Goal: Task Accomplishment & Management: Manage account settings

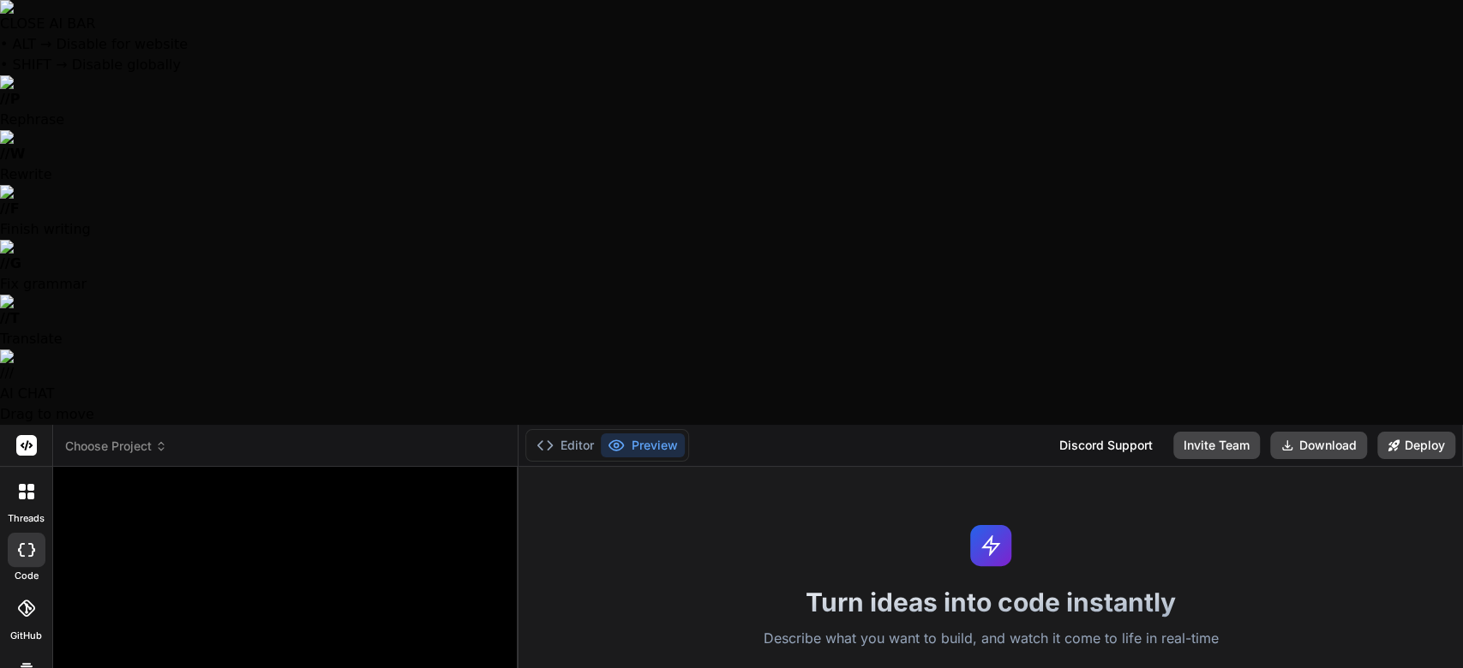
type textarea "x"
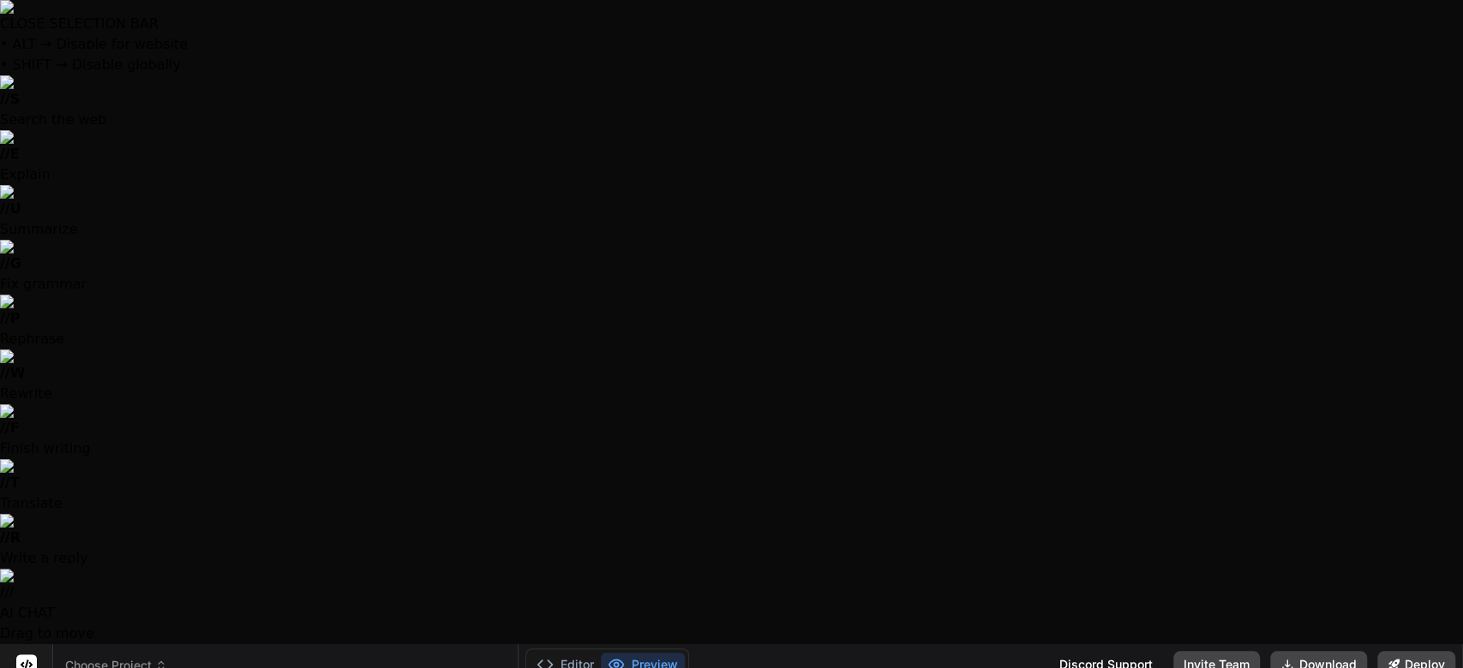
drag, startPoint x: 189, startPoint y: 574, endPoint x: 86, endPoint y: 512, distance: 119.9
type textarea "w"
type textarea "x"
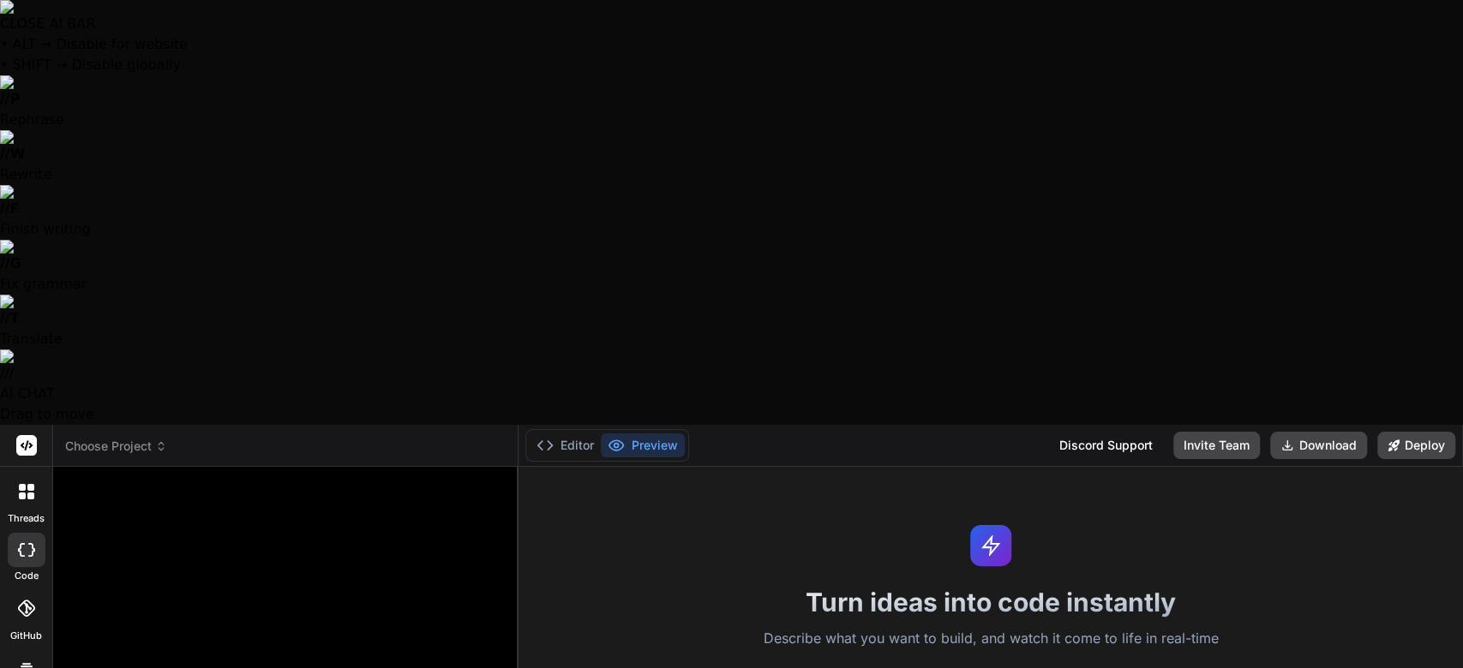
type textarea "x"
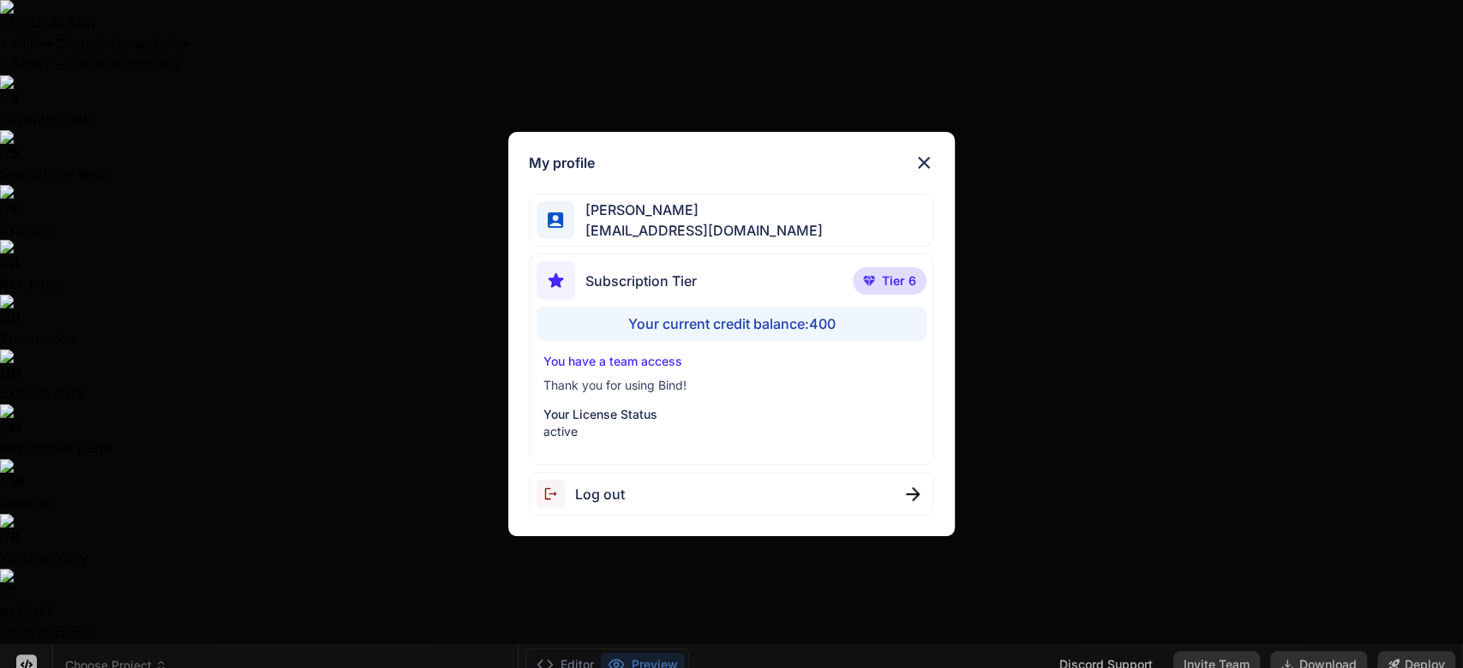
click at [661, 363] on p "You have a team access" at bounding box center [731, 361] width 377 height 17
click at [663, 377] on p "Thank you for using Bind!" at bounding box center [731, 385] width 377 height 17
click at [662, 431] on p "active" at bounding box center [731, 431] width 377 height 17
click at [697, 441] on div "Subscription Tier Tier 6 Your current credit balance: 400 You have a team acces…" at bounding box center [732, 360] width 406 height 212
click at [1331, 147] on div "My profile [PERSON_NAME] [EMAIL_ADDRESS][DOMAIN_NAME] Subscription Tier Tier 6 …" at bounding box center [731, 334] width 1463 height 668
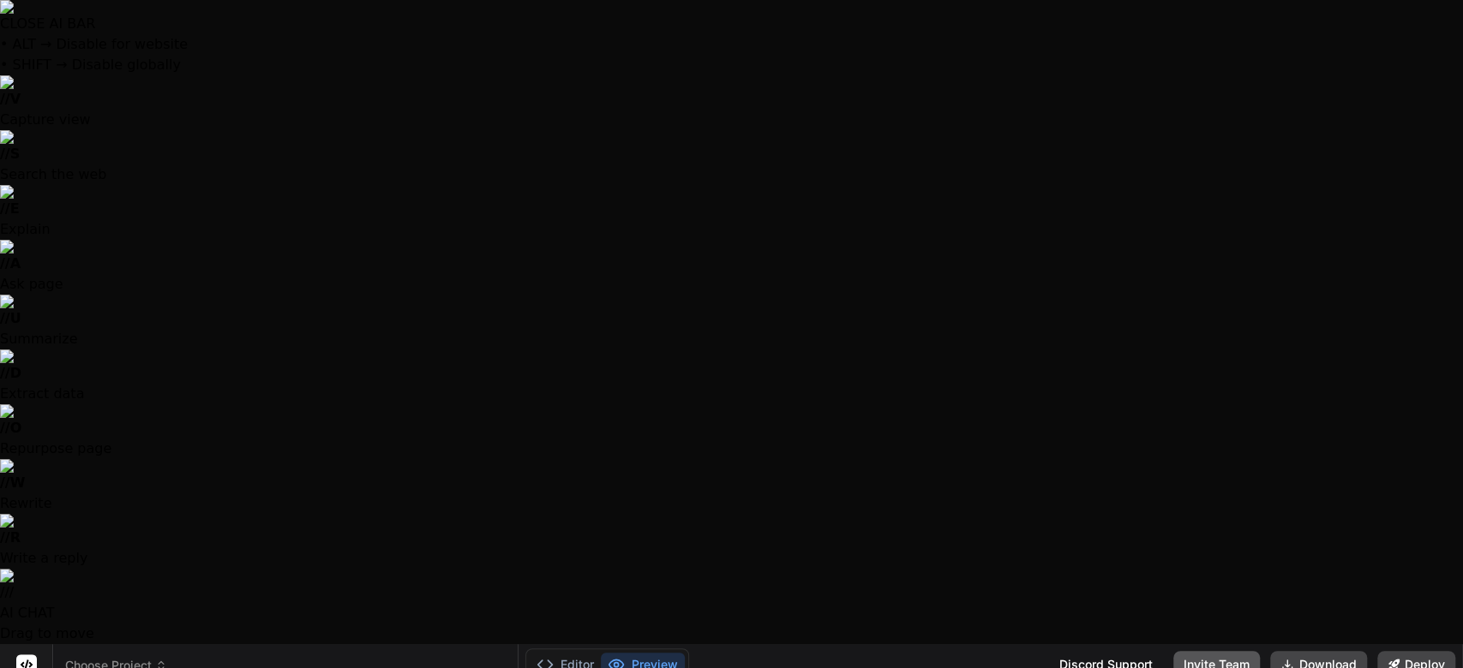
click at [1220, 651] on button "Invite Team" at bounding box center [1216, 664] width 87 height 27
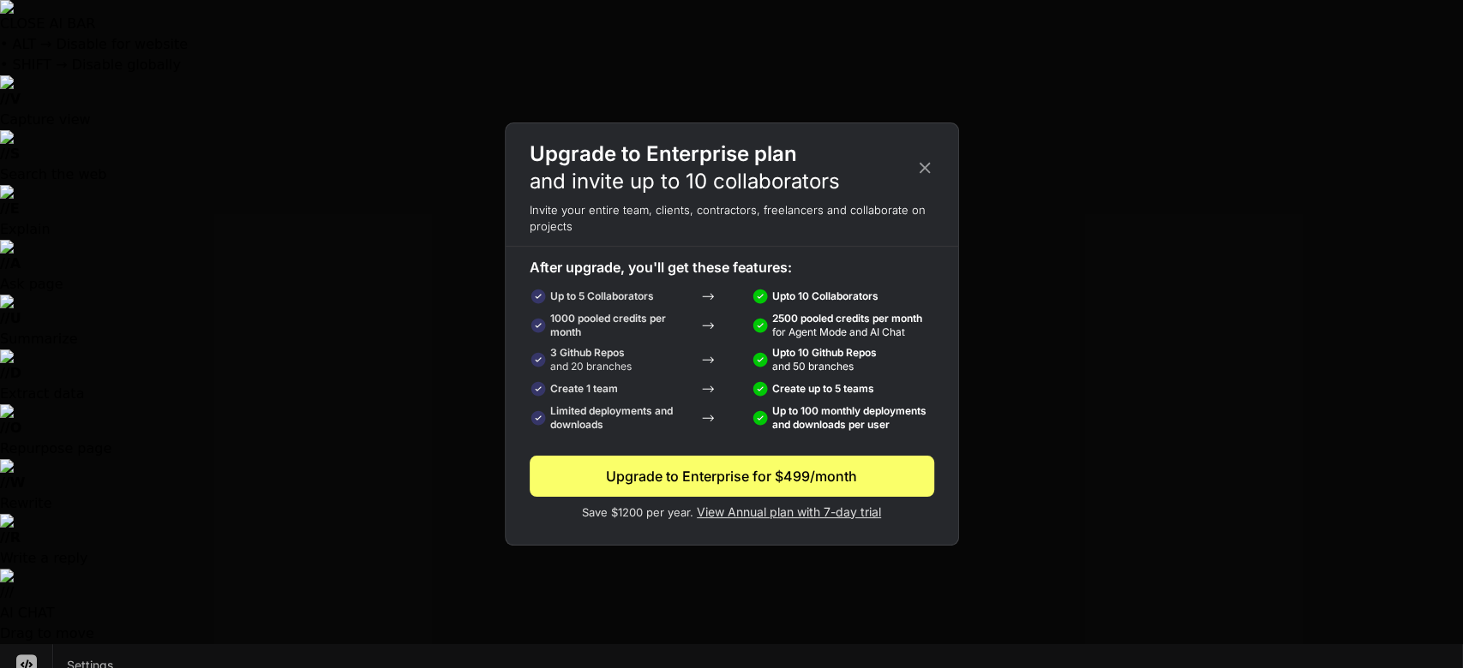
click at [915, 167] on icon at bounding box center [924, 168] width 19 height 19
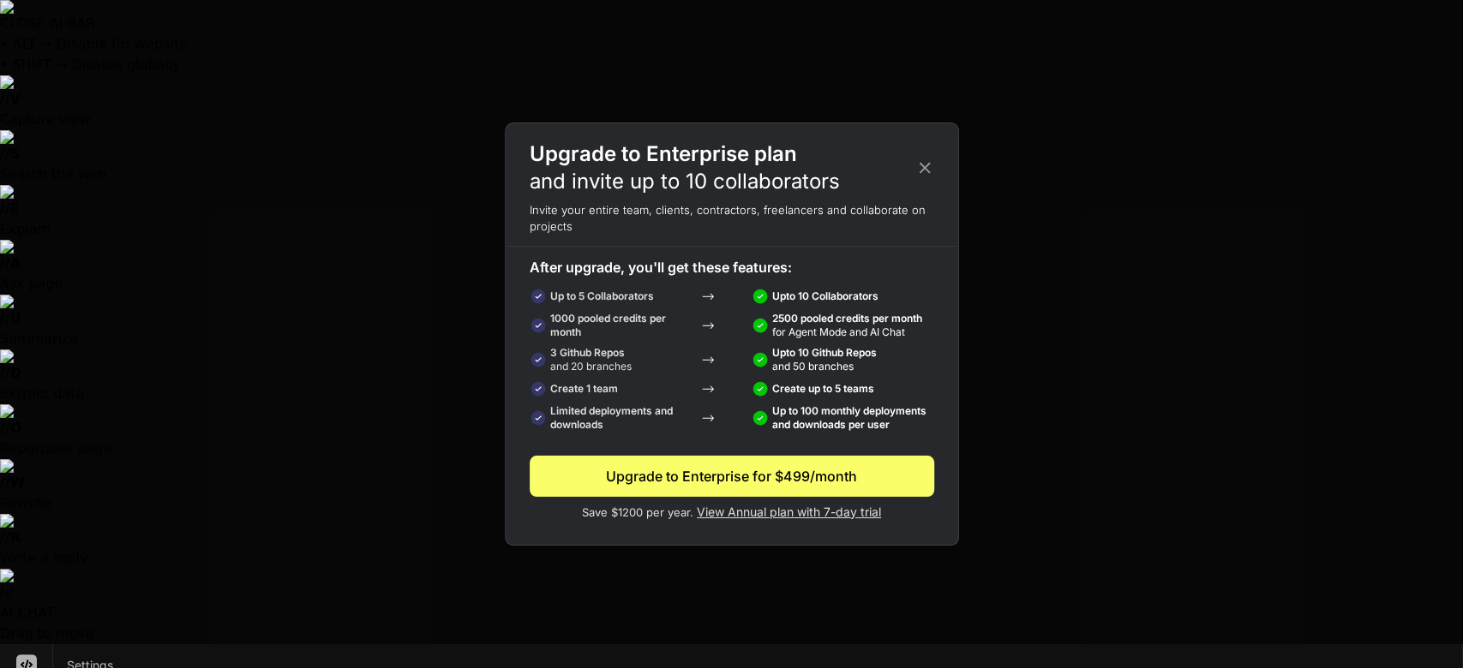
click at [927, 168] on icon at bounding box center [924, 168] width 19 height 19
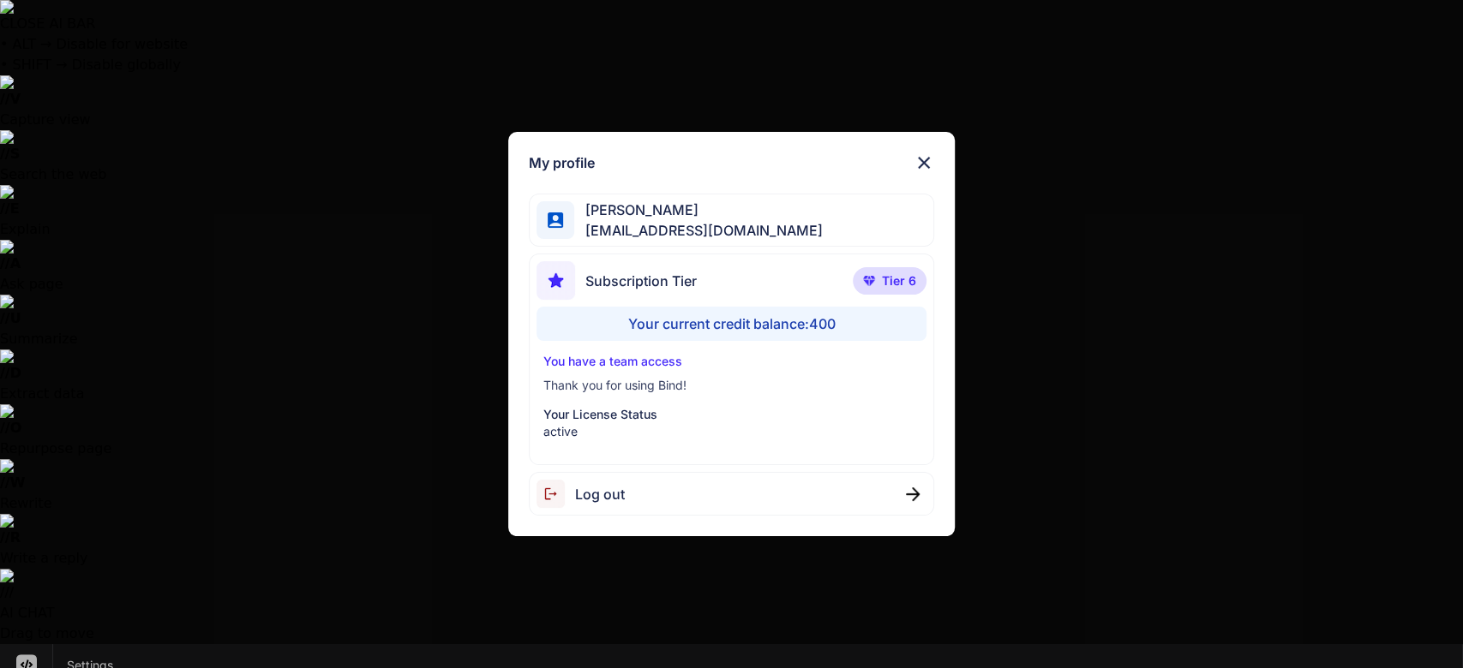
click at [604, 494] on span "Log out" at bounding box center [600, 494] width 50 height 21
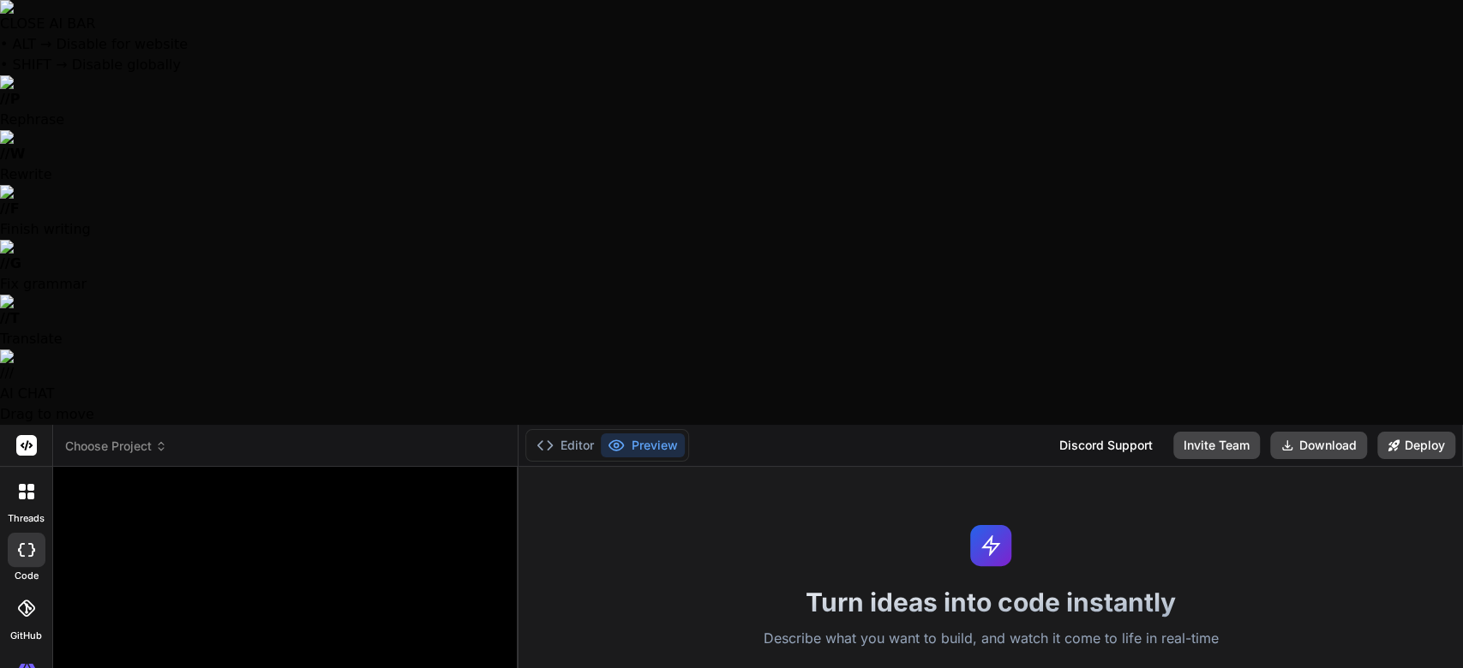
type textarea "x"
type textarea "where did you get this info... and what model of [PERSON_NAME] exacly are you"
type textarea "x"
type textarea "where did you get this info... and what model of Ai exacly are yo"
type textarea "x"
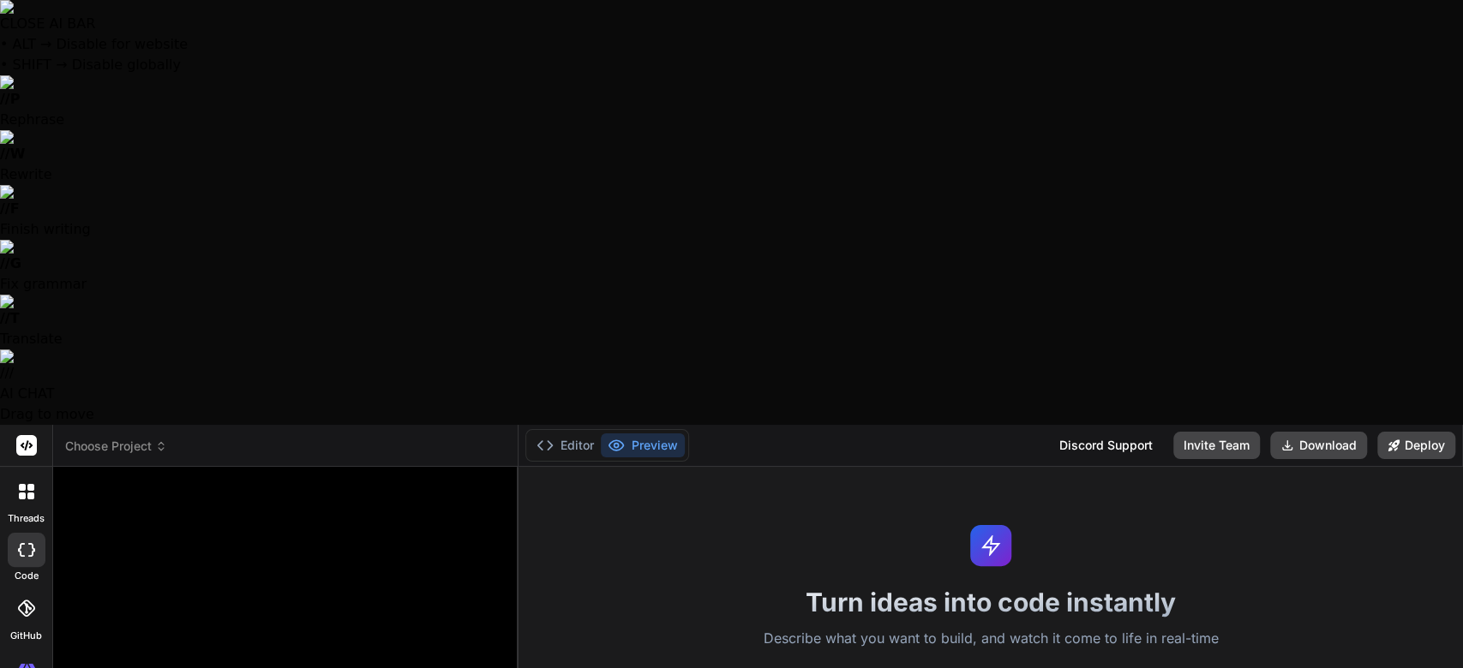
type textarea "where did you get this info... and what model of Ai exacly are y"
type textarea "x"
type textarea "where did you get this info... and what model of Ai exacly are"
type textarea "x"
type textarea "where did you get this info... and what model of Ai exacly are"
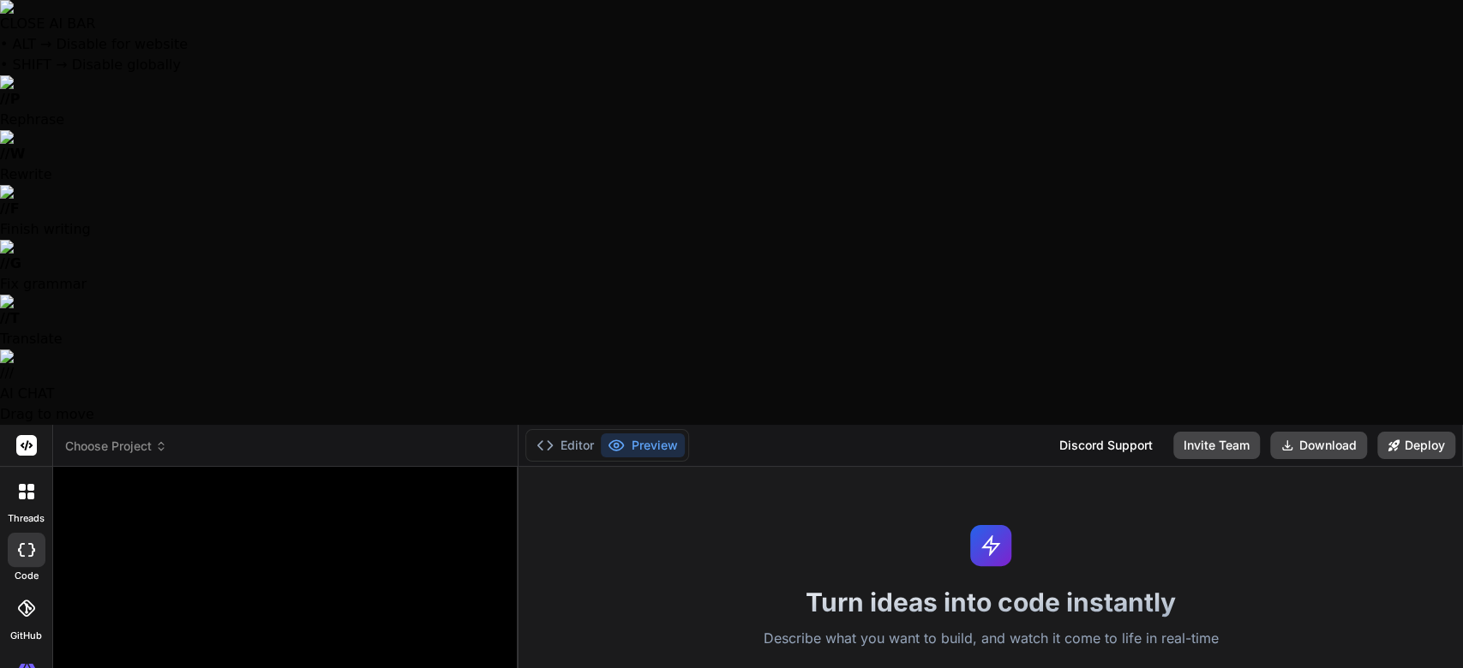
type textarea "x"
type textarea "where did you get this info... and what model of Ai exacly ar"
type textarea "x"
type textarea "where did you get this info... and what model of Ai exacly a"
type textarea "x"
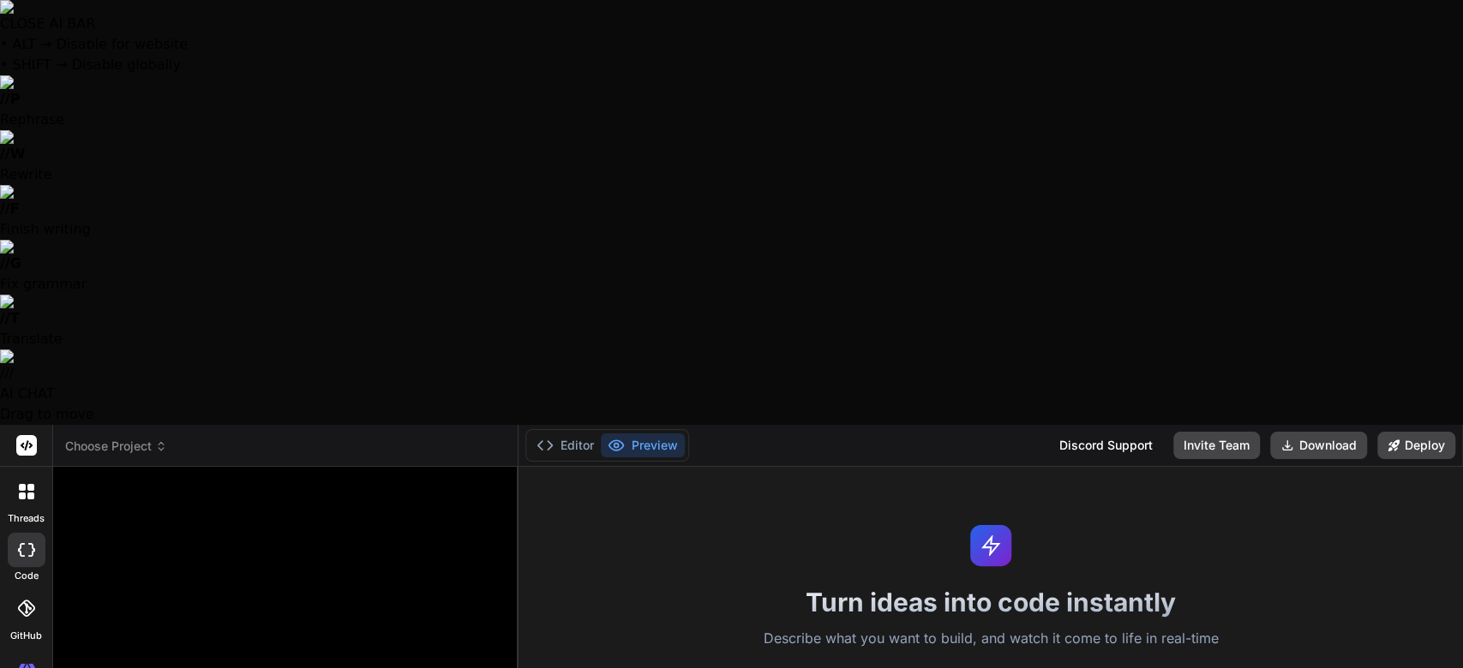
type textarea "where did you get this info... and what model of Ai exacly"
type textarea "x"
type textarea "where did you get this info... and what model of Ai exacly"
type textarea "x"
type textarea "where did you get this info... and what model of Ai exacl"
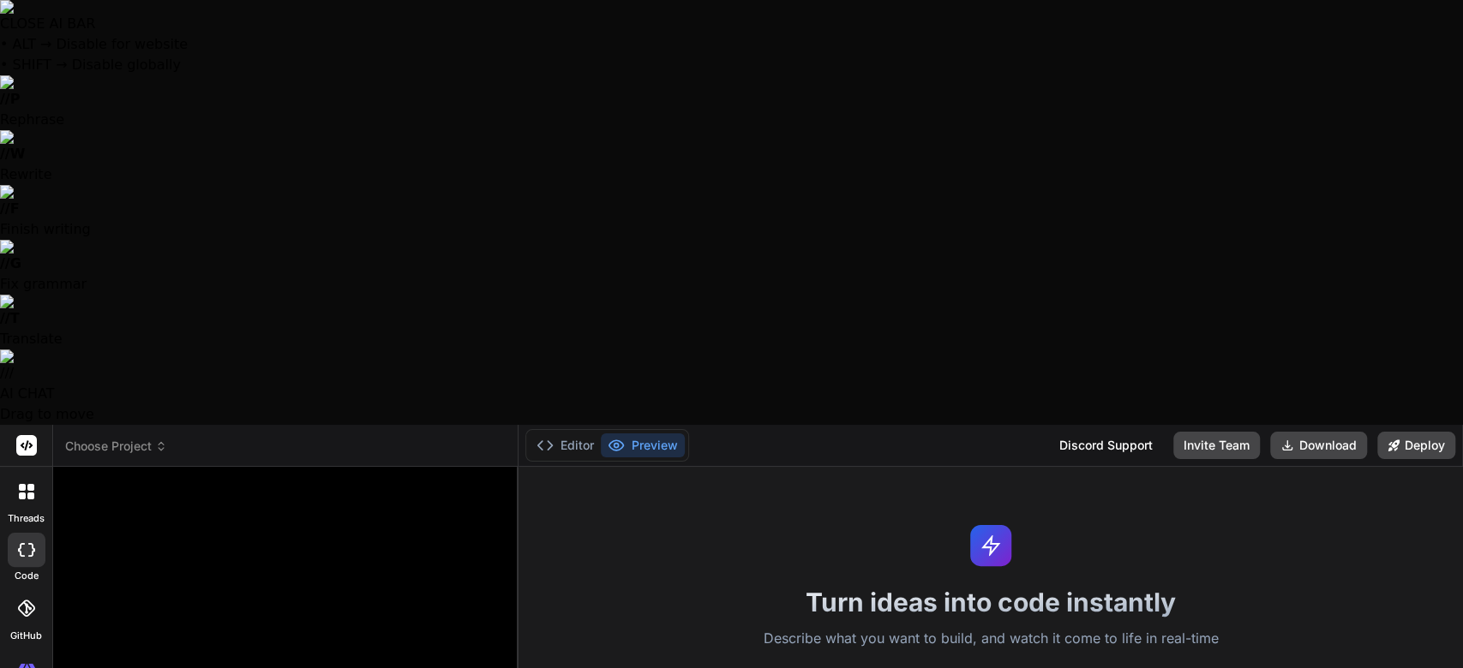
type textarea "x"
type textarea "where did you get this info... and what model of Ai exac"
type textarea "x"
type textarea "where did you get this info... and what model of Ai exa"
type textarea "x"
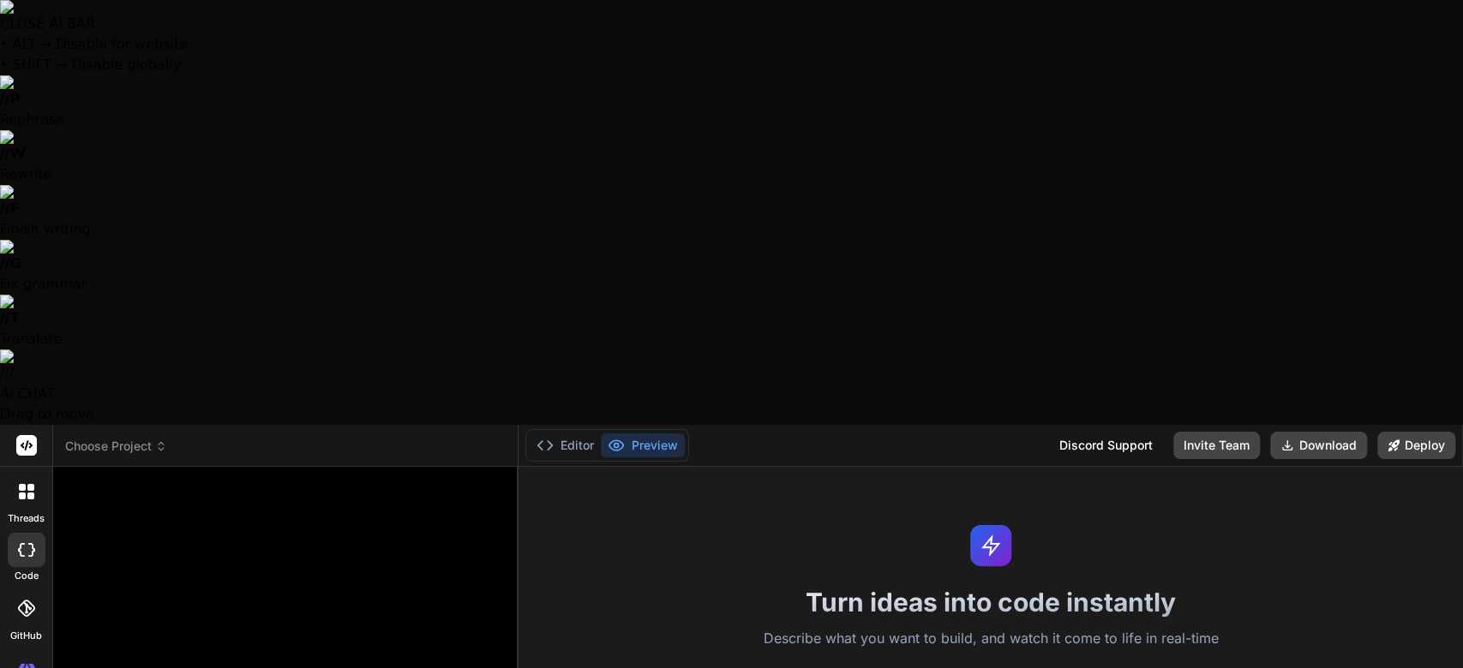
type textarea "where did you get this info... and what model of Ai ex"
type textarea "x"
type textarea "where did you get this info... and what model of Ai e"
type textarea "x"
type textarea "where did you get this info... and what model of [PERSON_NAME]"
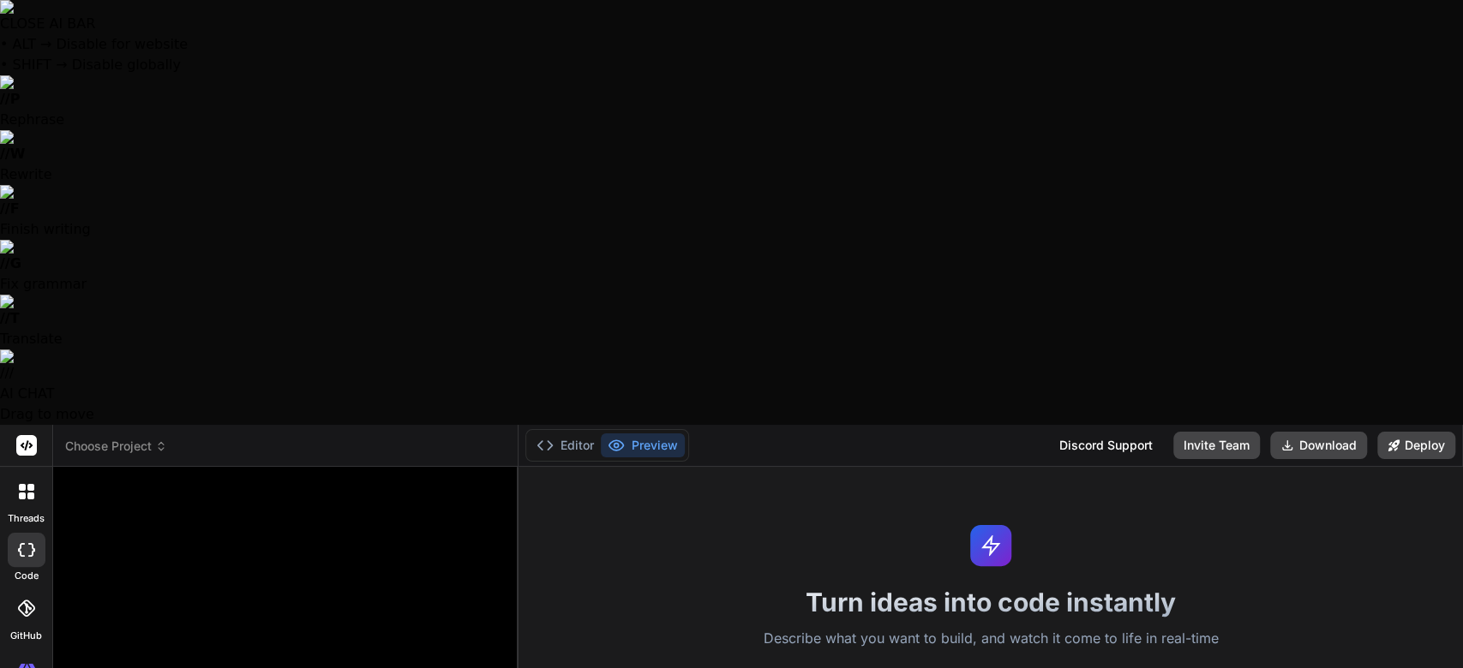
type textarea "x"
type textarea "where did you get this info... and what model of [PERSON_NAME]"
type textarea "x"
type textarea "where did you get this info... and what model of A"
type textarea "x"
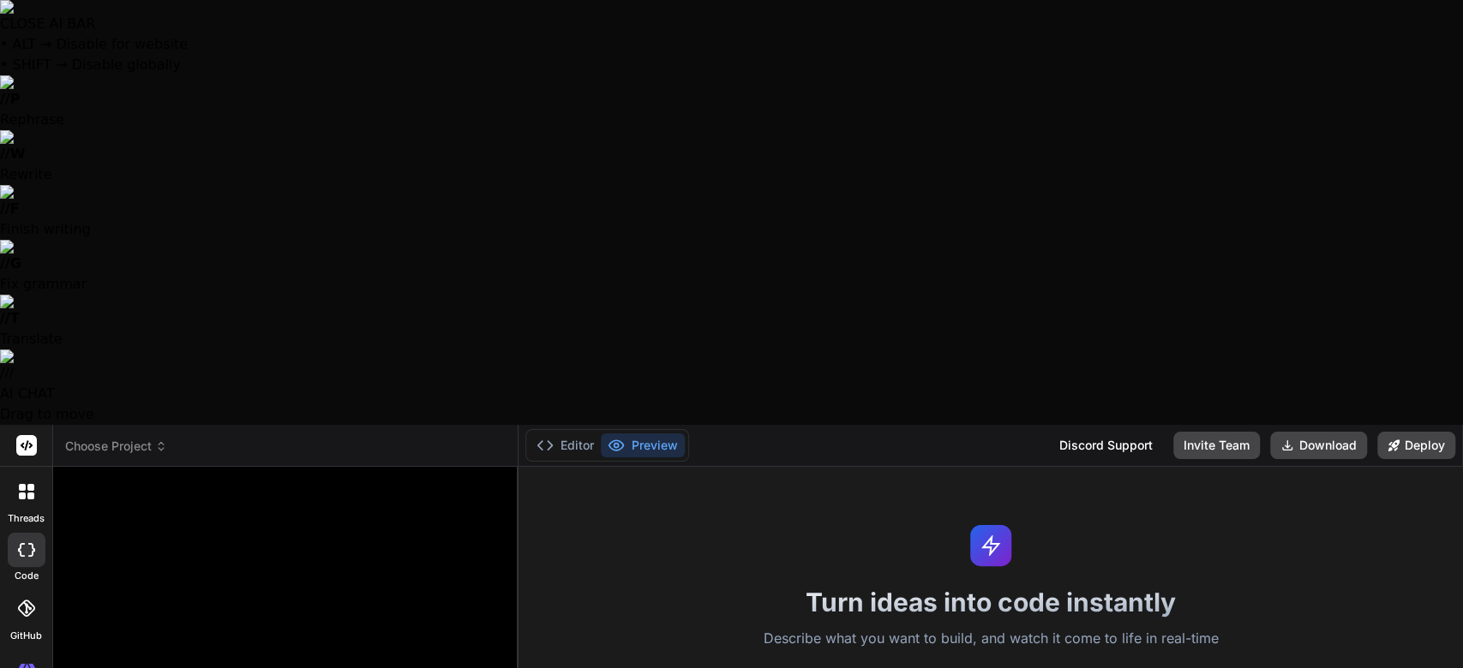
type textarea "where did you get this info... and what model of"
type textarea "x"
type textarea "where did you get this info... and what model of"
type textarea "x"
type textarea "where did you get this info... and what model o"
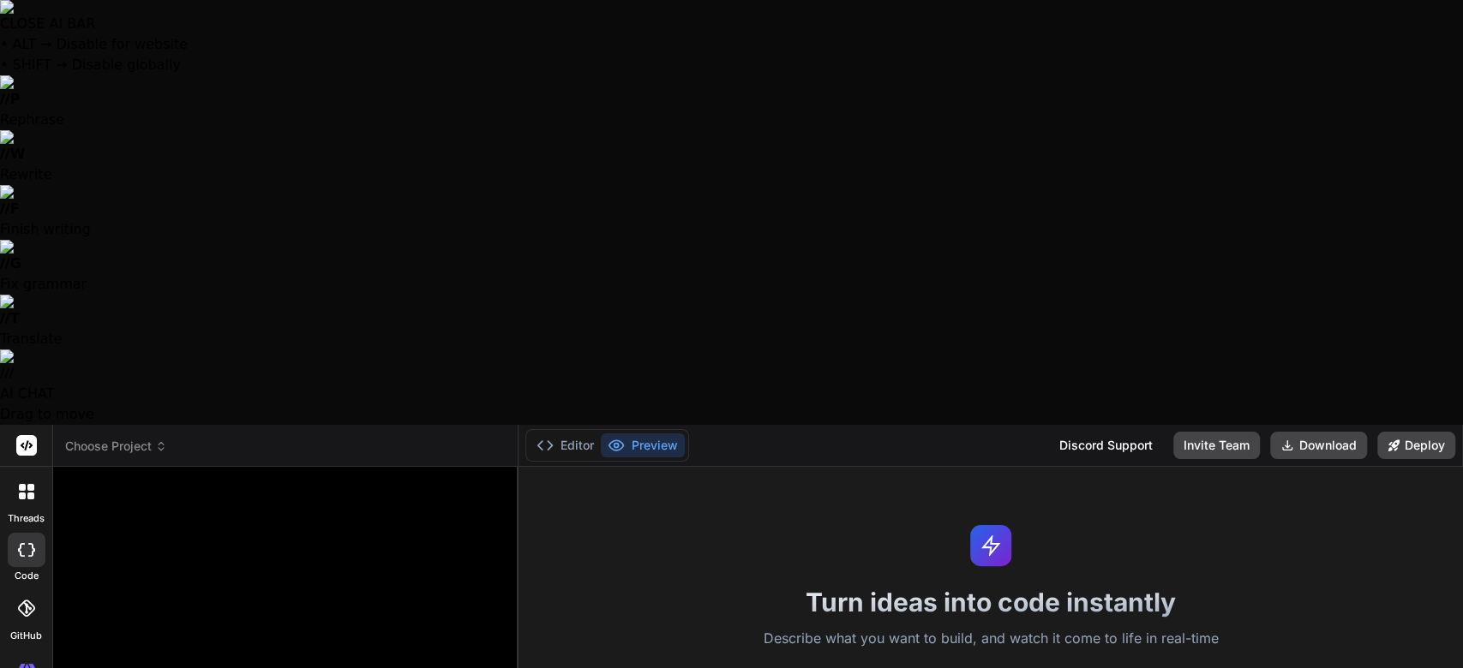
type textarea "x"
type textarea "where did you get this info... and what model"
type textarea "x"
type textarea "where did you get this info... and what model"
type textarea "x"
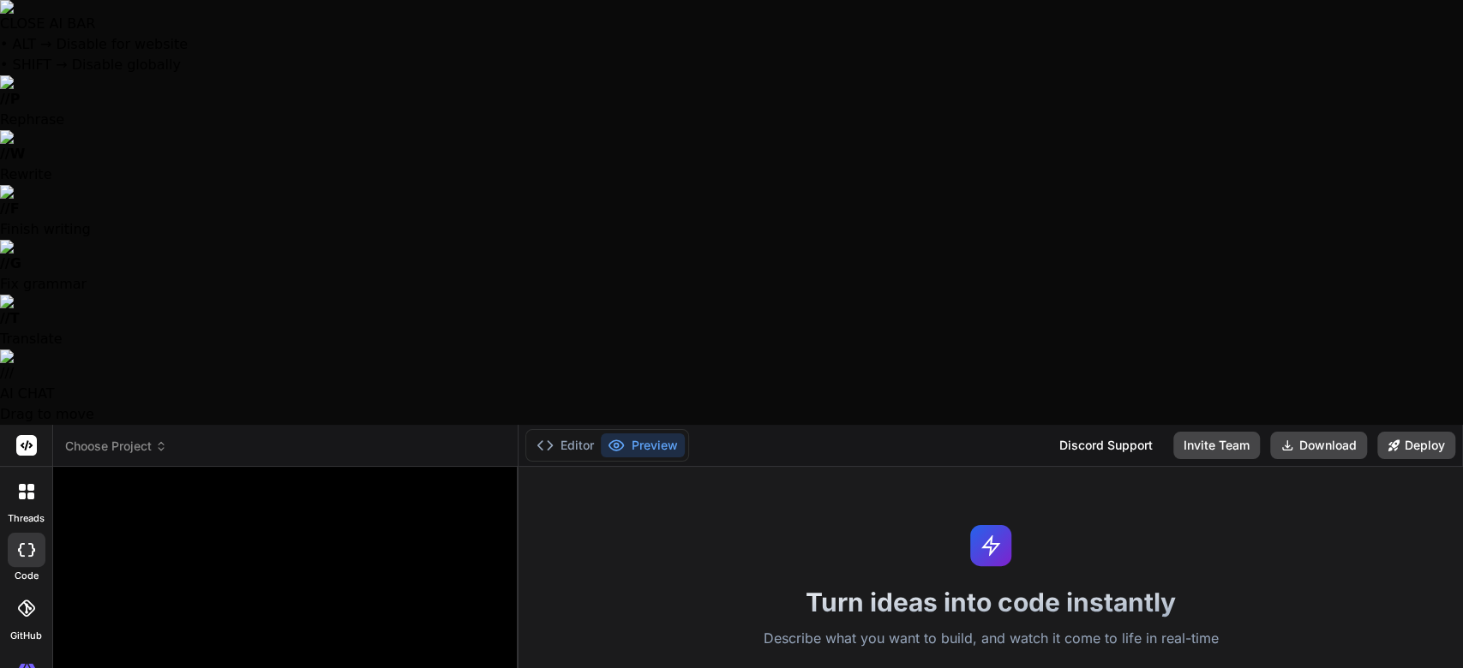
type textarea "where did you get this info... and what mode"
type textarea "x"
type textarea "where did you get this info... and what mod"
type textarea "x"
type textarea "where did you get this info... and what mo"
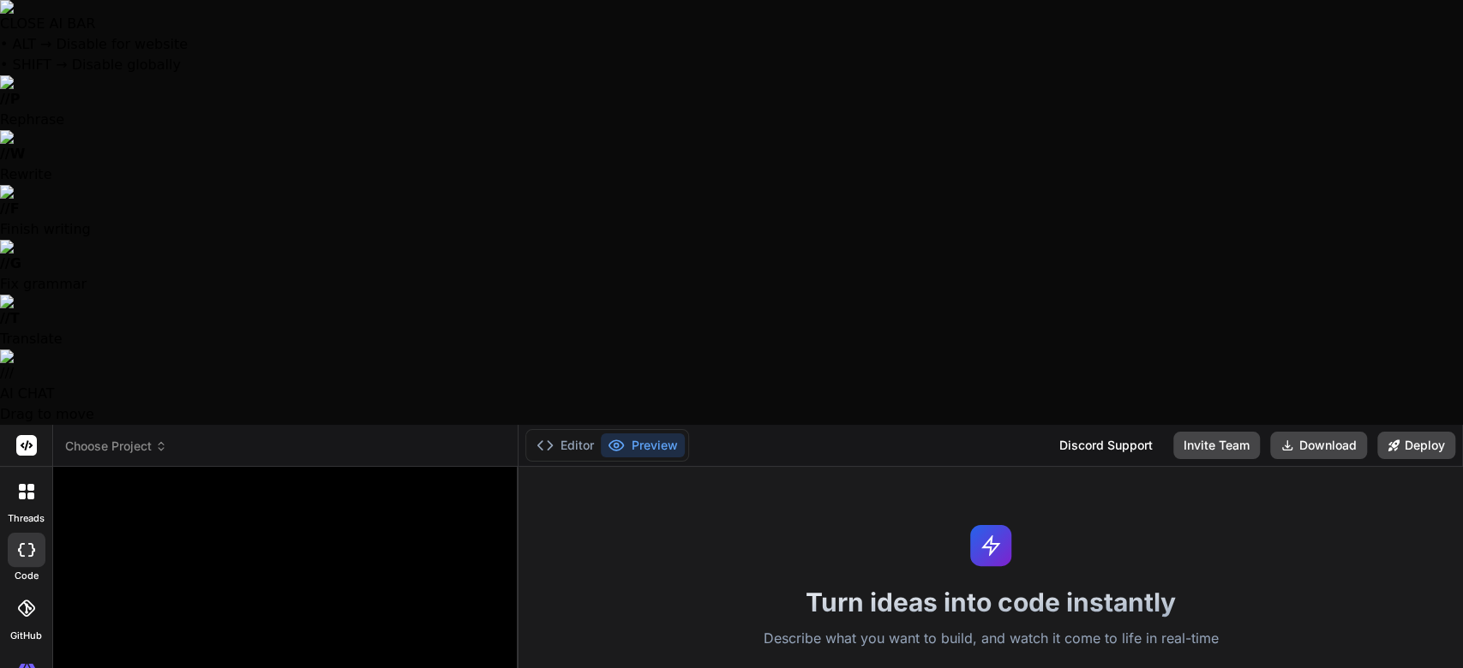
type textarea "x"
type textarea "where did you get this info... and what m"
type textarea "x"
type textarea "where did you get this info... and what"
type textarea "x"
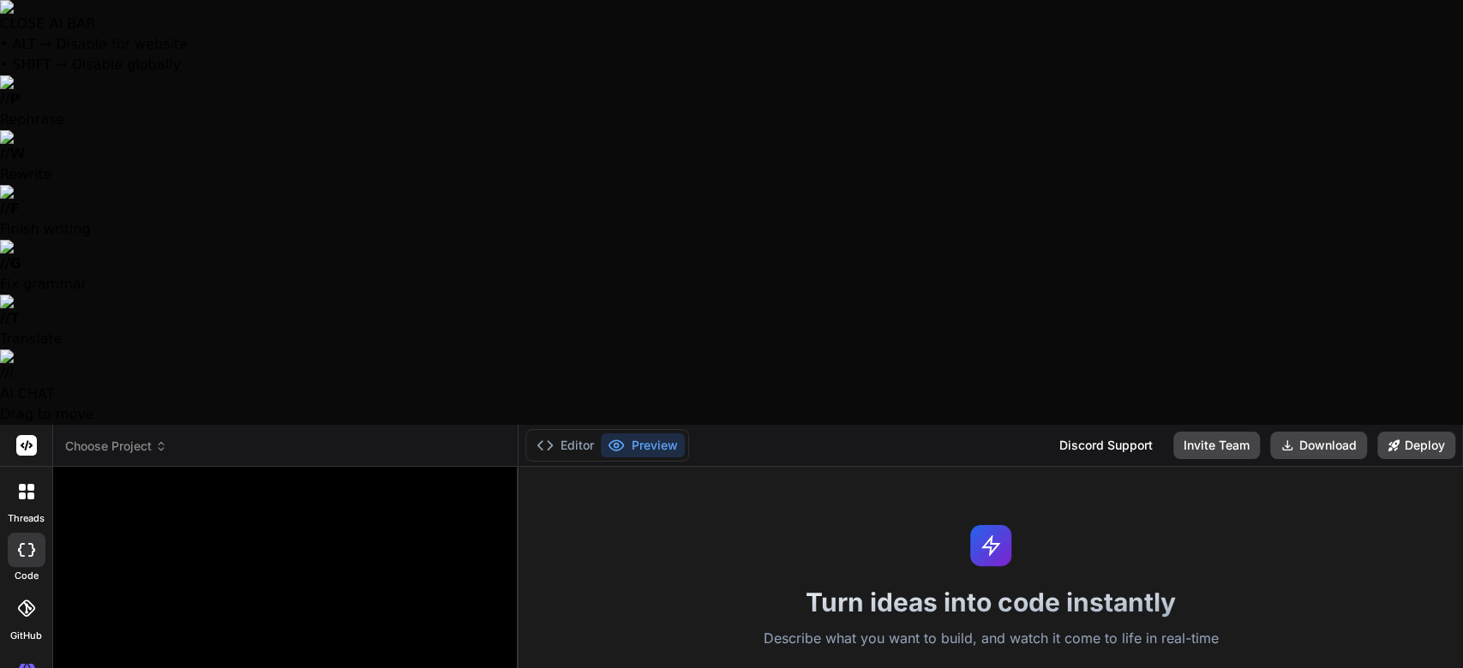
type textarea "where did you get this info... and what"
type textarea "x"
type textarea "where did you get this info... and wha"
type textarea "x"
type textarea "where did you get this info... and wh"
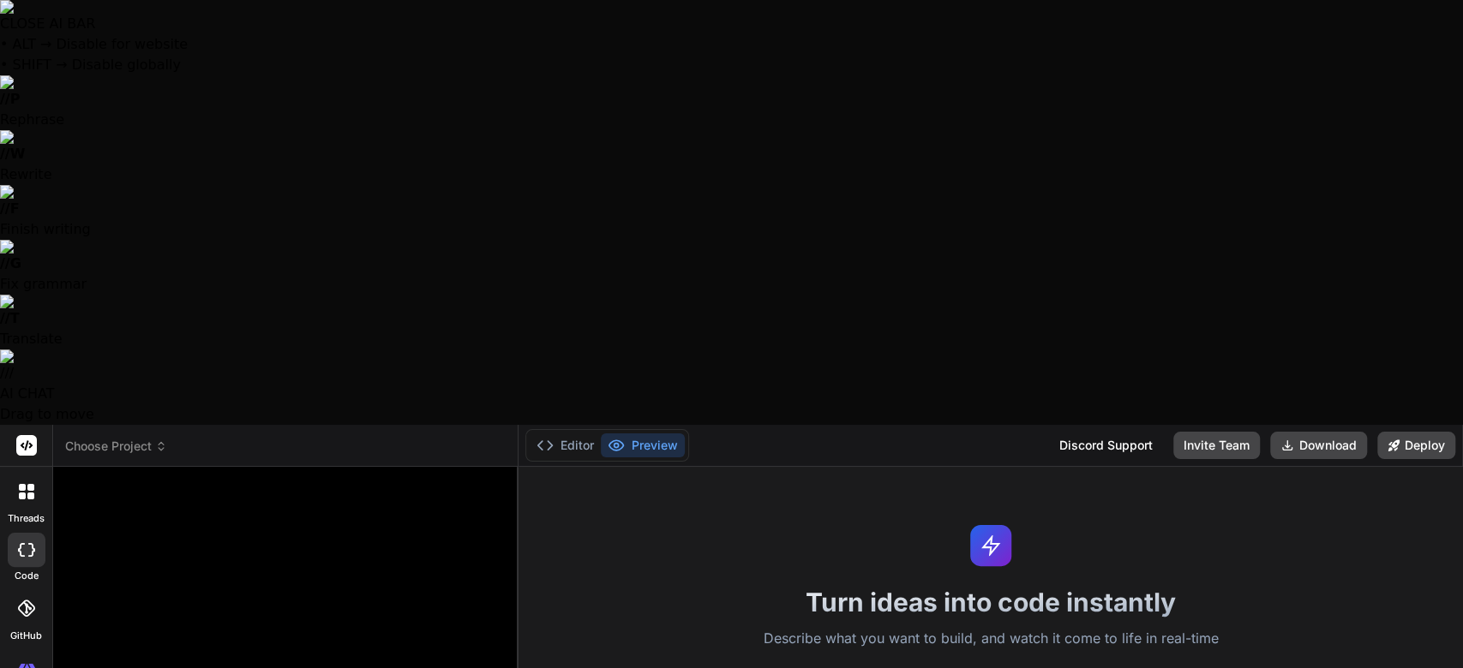
type textarea "x"
type textarea "where did you get this info... and w"
type textarea "x"
type textarea "where did you get this info... and"
type textarea "x"
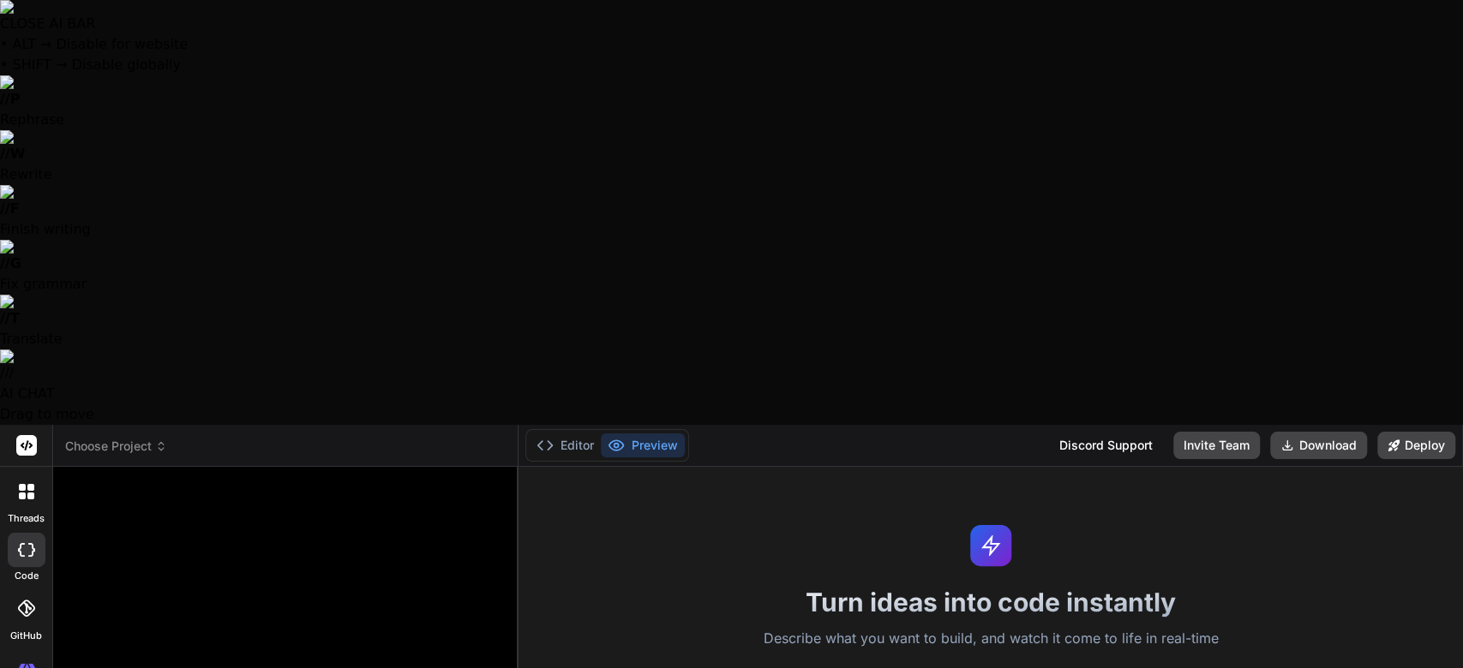
type textarea "where did you get this info... and"
type textarea "x"
type textarea "where did you get this info... an"
type textarea "x"
type textarea "where did you get this info... a"
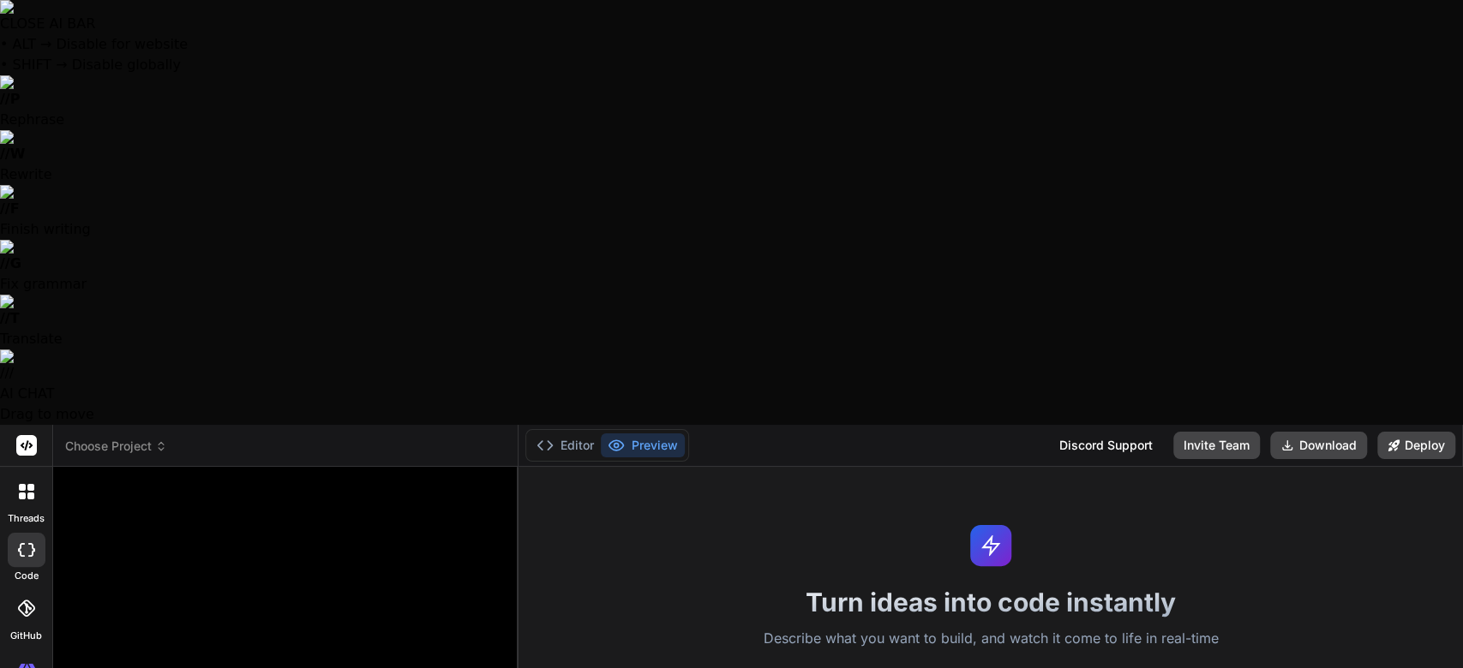
type textarea "x"
type textarea "where did you get this info..."
type textarea "x"
type textarea "where did you get this info..."
type textarea "x"
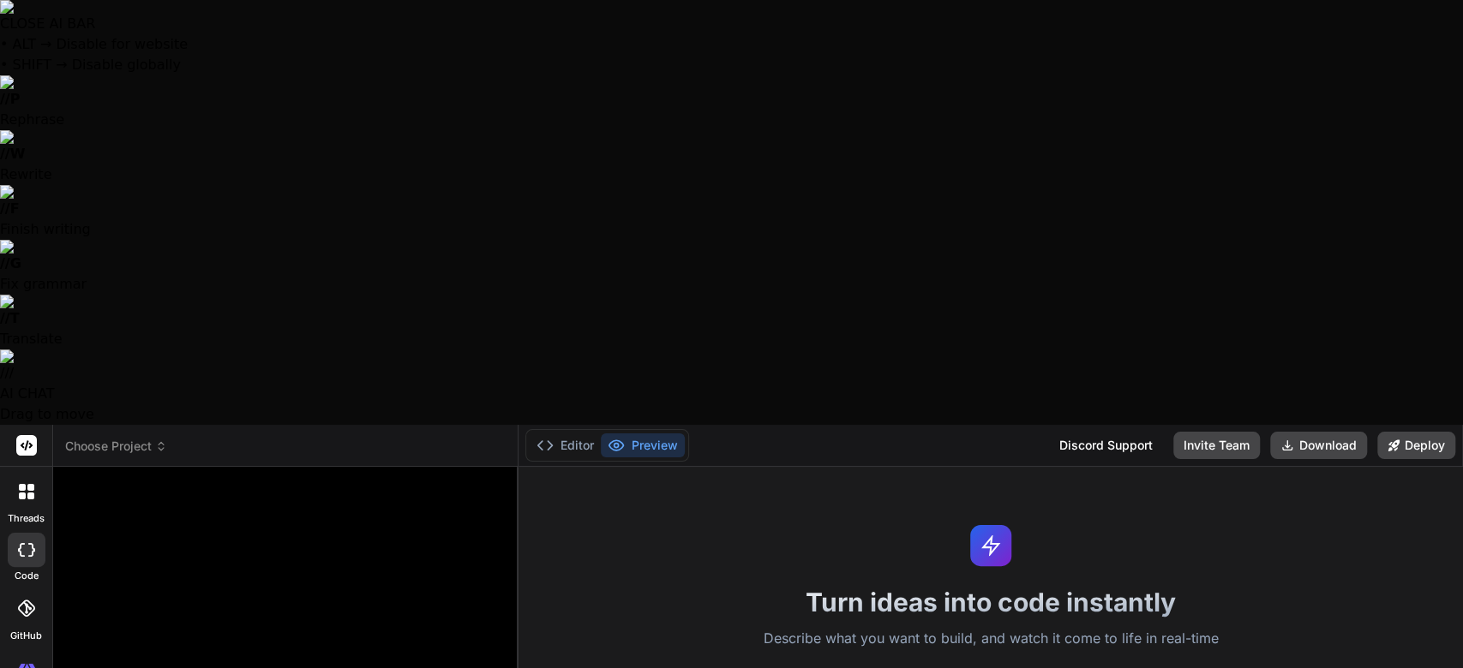
type textarea "where did you get this info.."
type textarea "x"
type textarea "where did you get this info."
type textarea "x"
type textarea "where did you get this info"
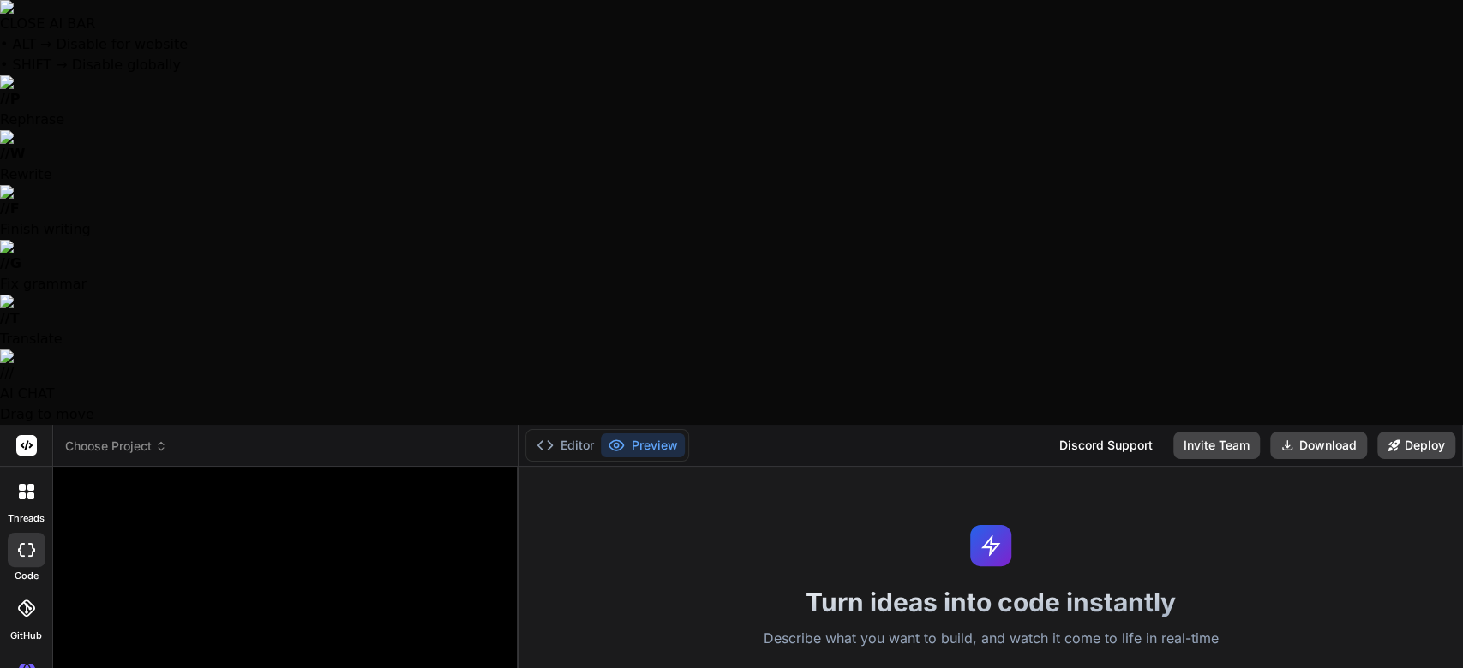
type textarea "x"
type textarea "where did you get this inf"
type textarea "x"
type textarea "where did you get this in"
type textarea "x"
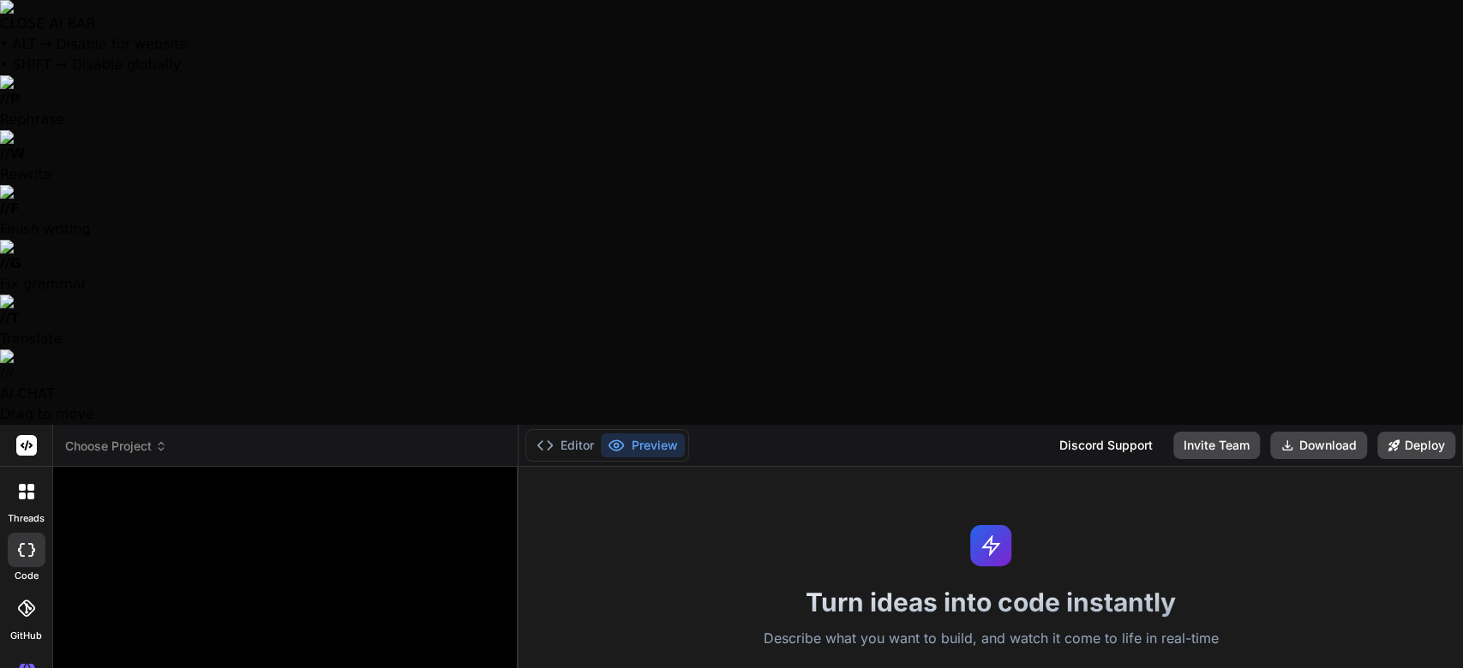
type textarea "where did you get this i"
type textarea "x"
type textarea "where did you get this"
type textarea "x"
type textarea "where did you get this"
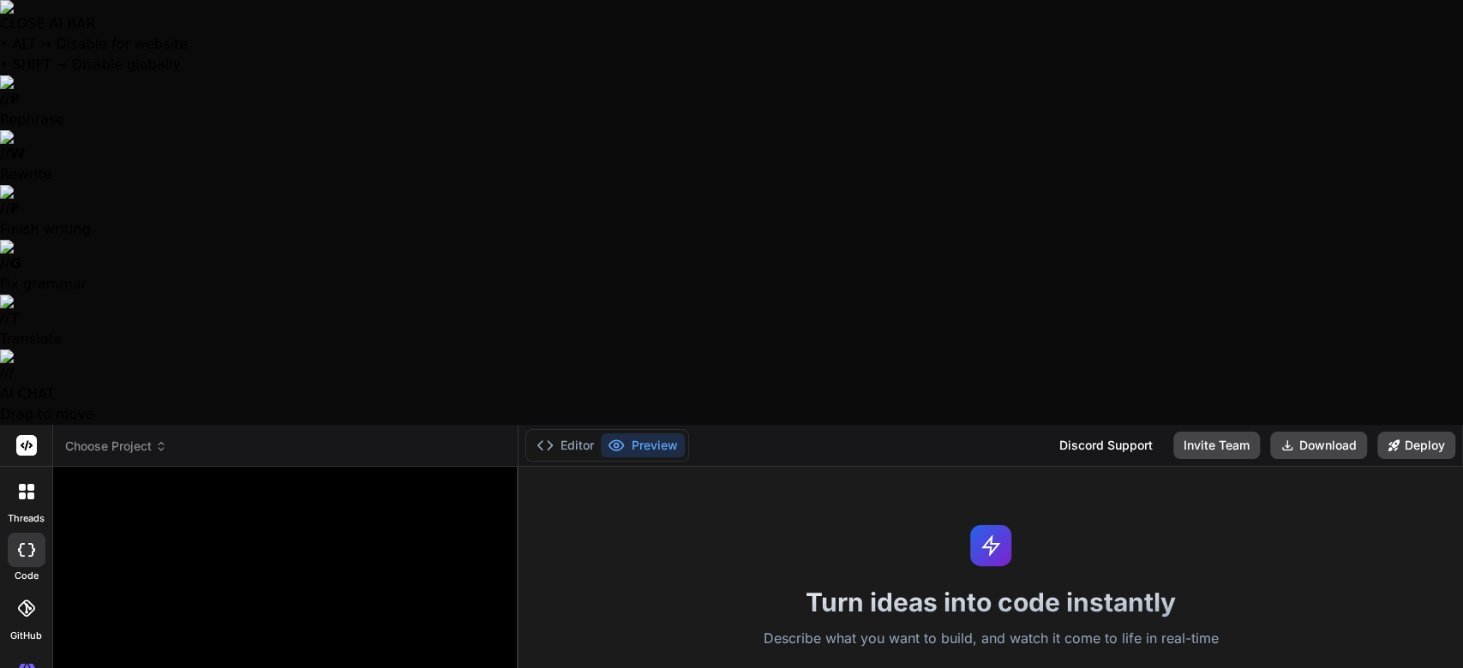
type textarea "x"
type textarea "where did you get thi"
type textarea "x"
type textarea "where did you get th"
type textarea "x"
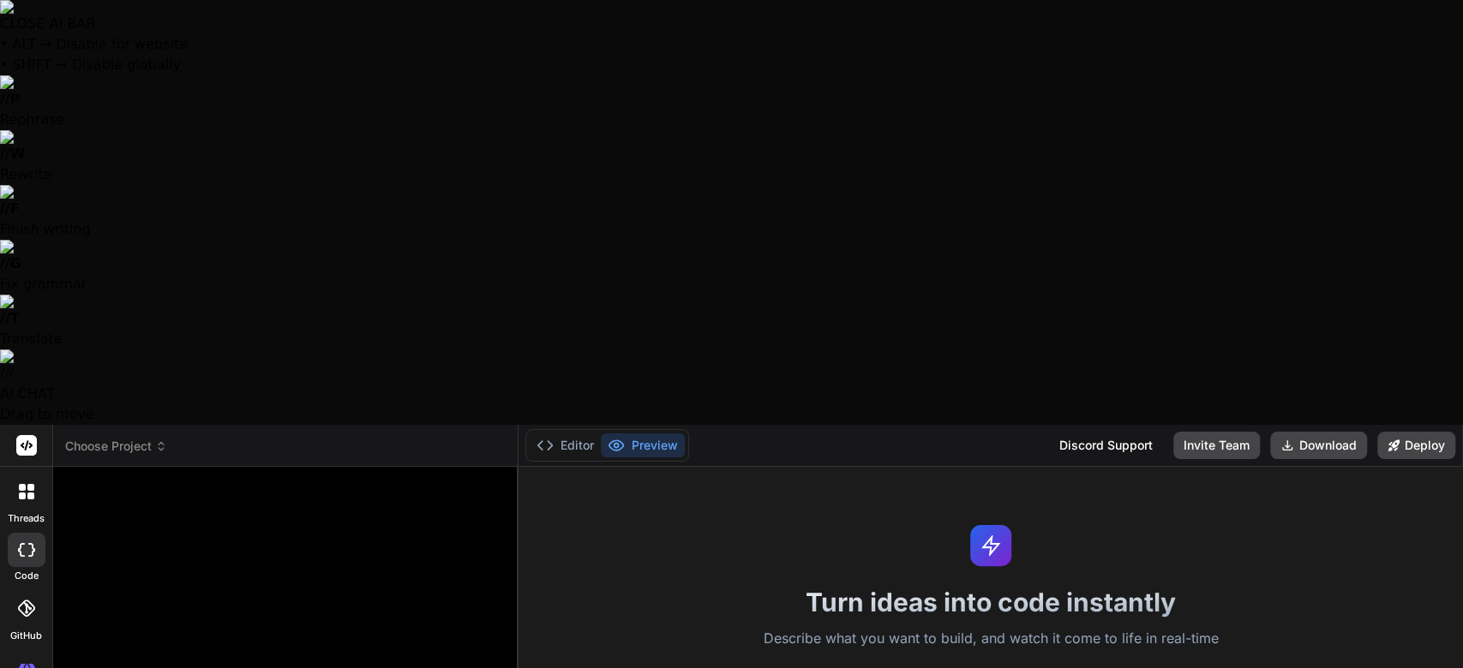
type textarea "where did you get t"
type textarea "x"
type textarea "where did you get"
type textarea "x"
type textarea "where did you get"
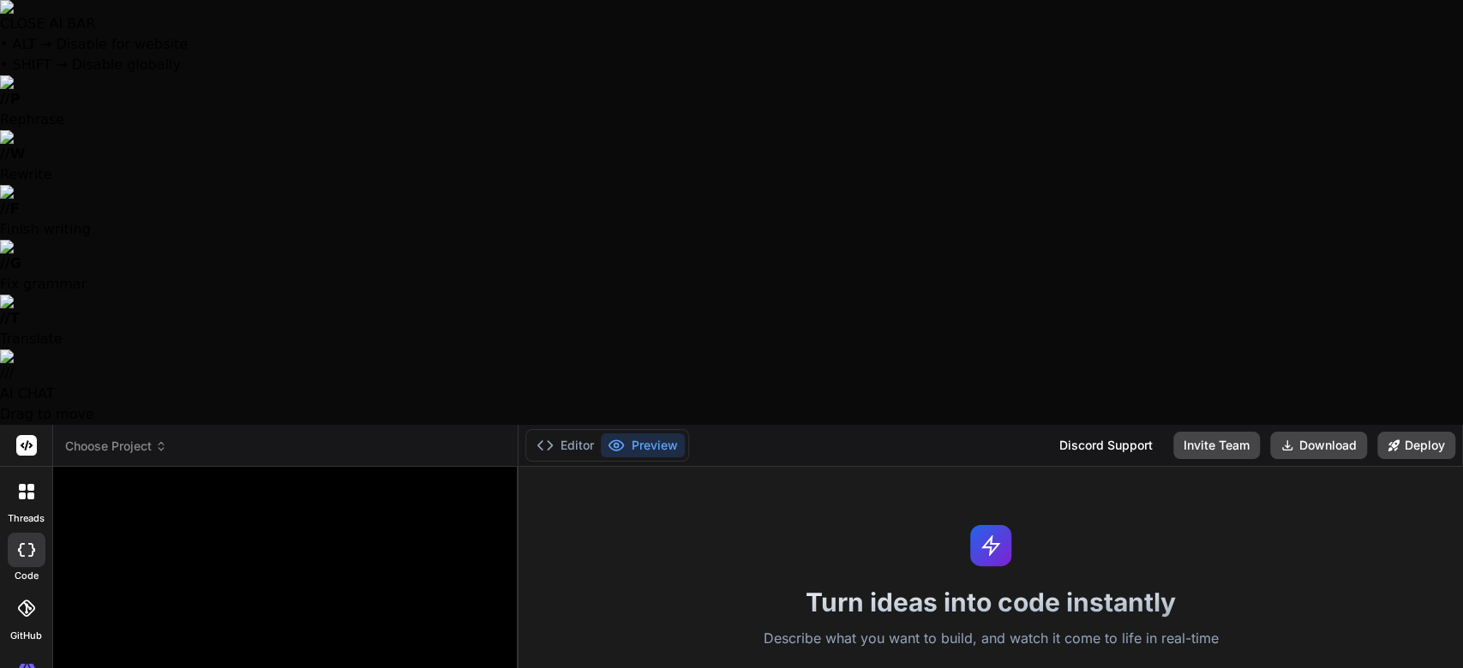
type textarea "x"
type textarea "where did you ge"
type textarea "x"
type textarea "where did you g"
type textarea "x"
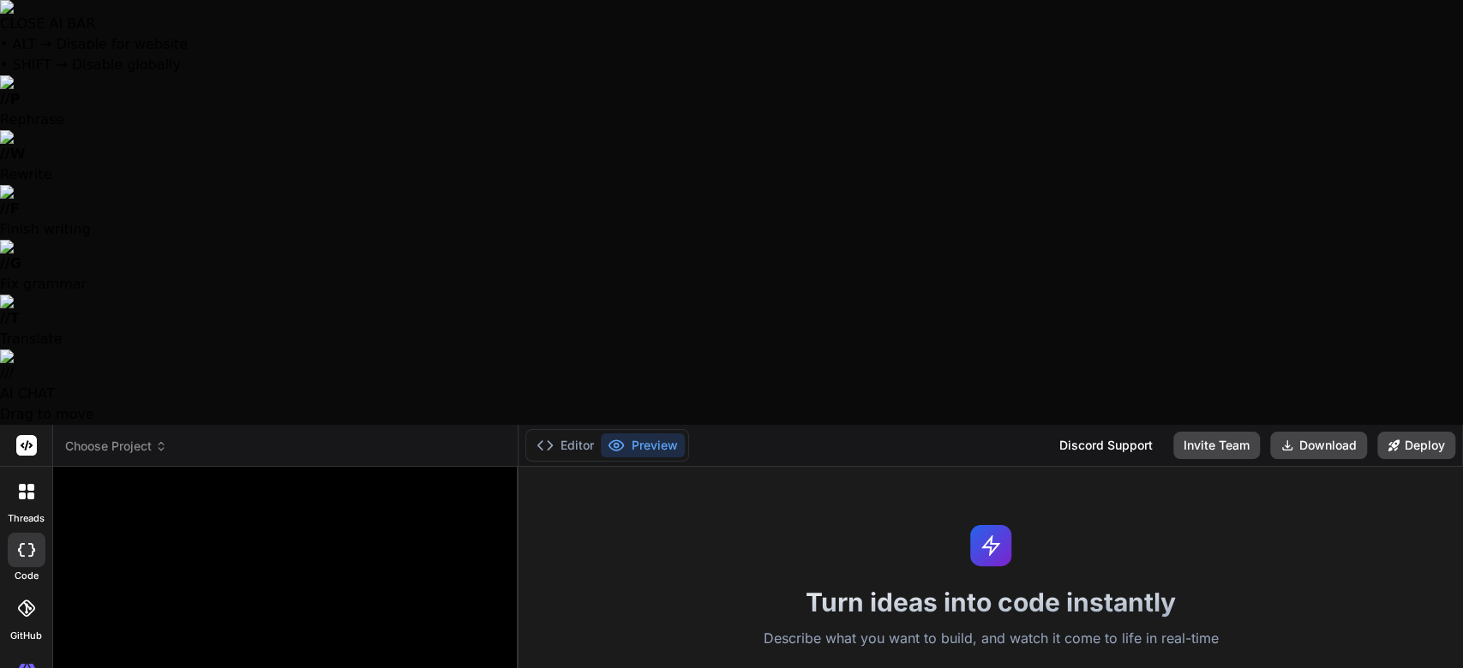
type textarea "where did you"
type textarea "x"
type textarea "where did you"
type textarea "x"
type textarea "where did yo"
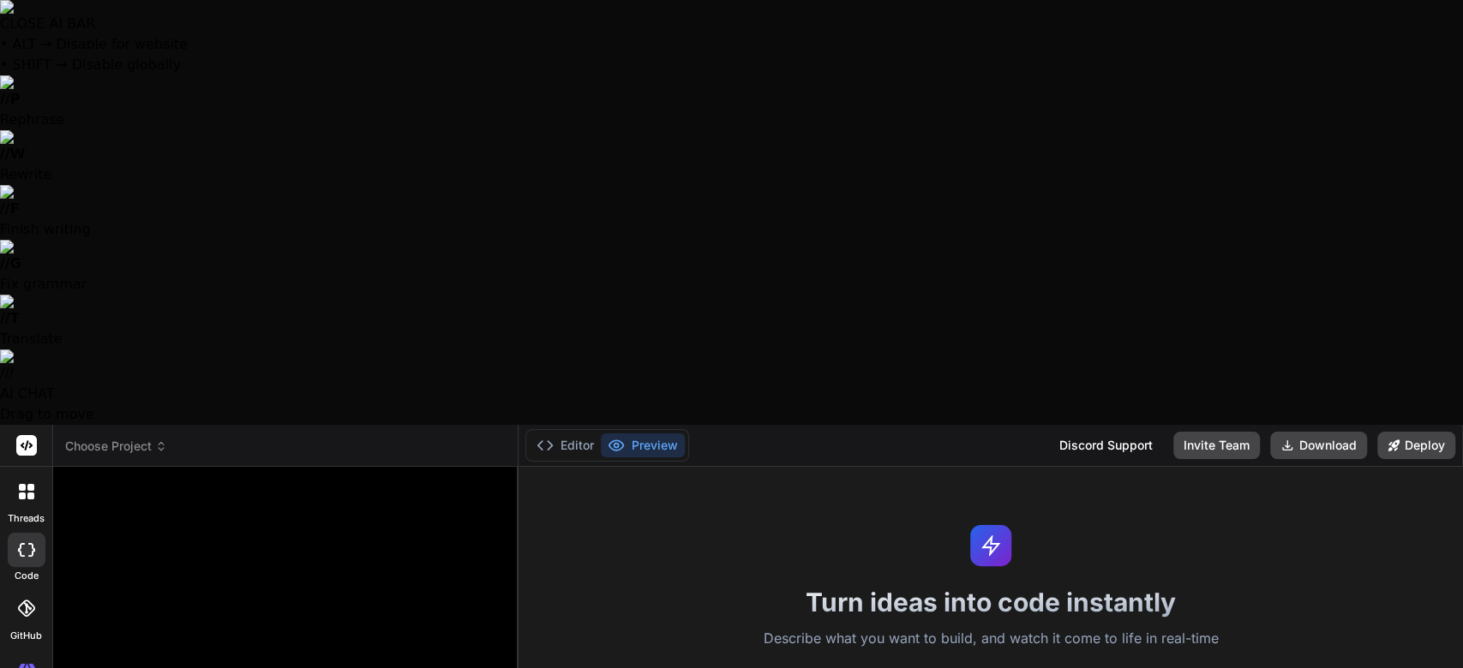
type textarea "x"
type textarea "where did y"
type textarea "x"
type textarea "where did"
type textarea "x"
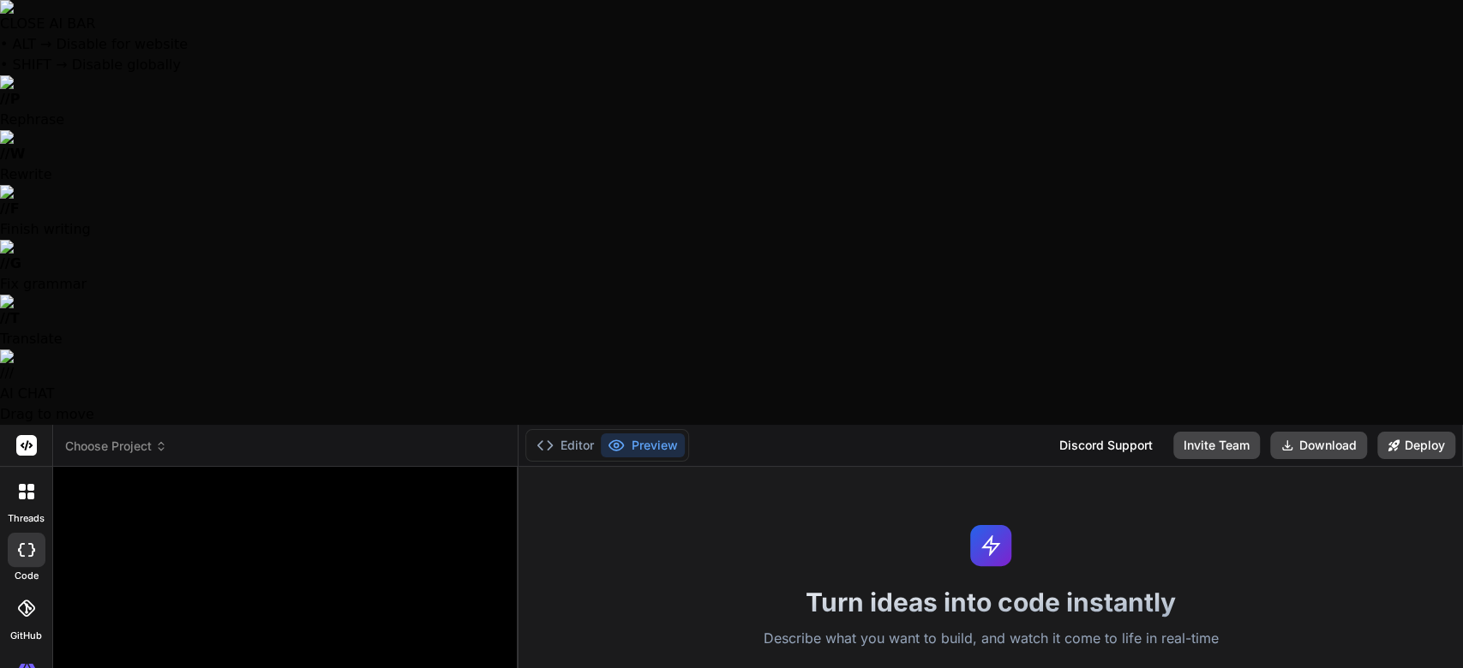
type textarea "where did"
type textarea "x"
type textarea "where di"
type textarea "x"
type textarea "where d"
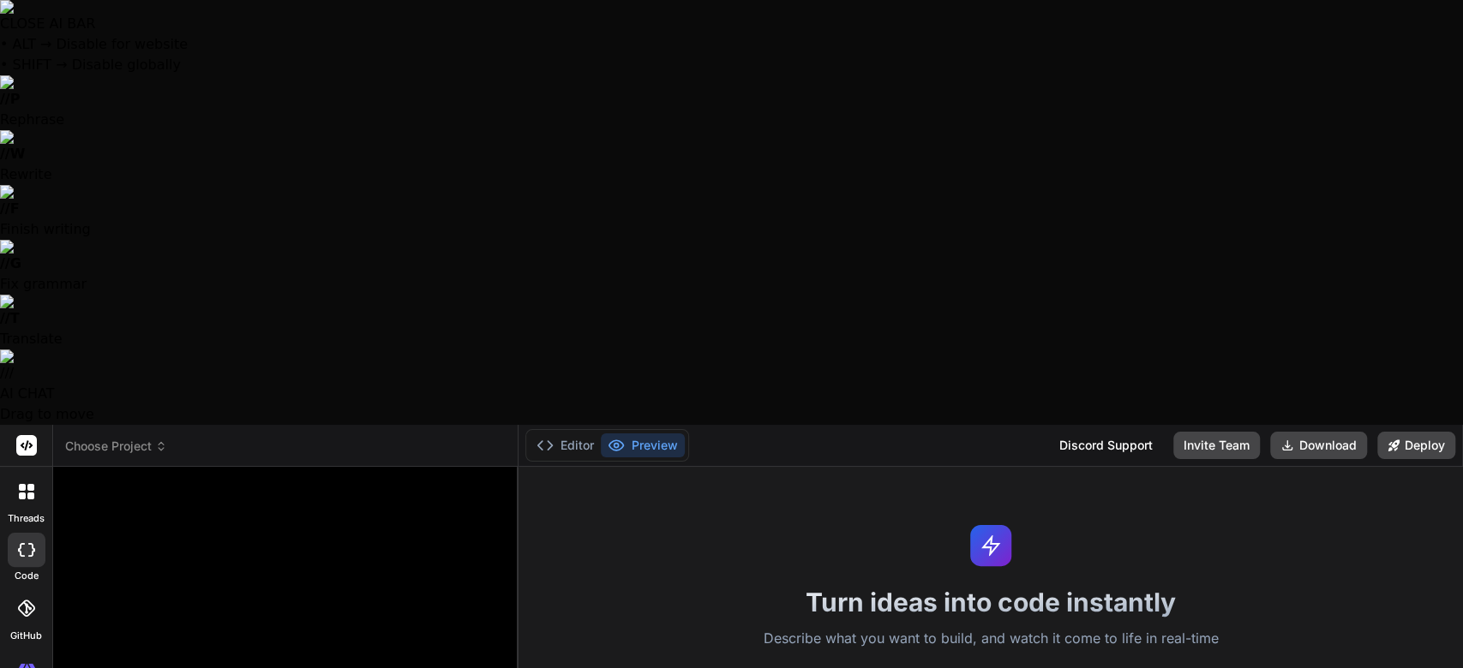
type textarea "x"
type textarea "where"
type textarea "x"
type textarea "where"
type textarea "x"
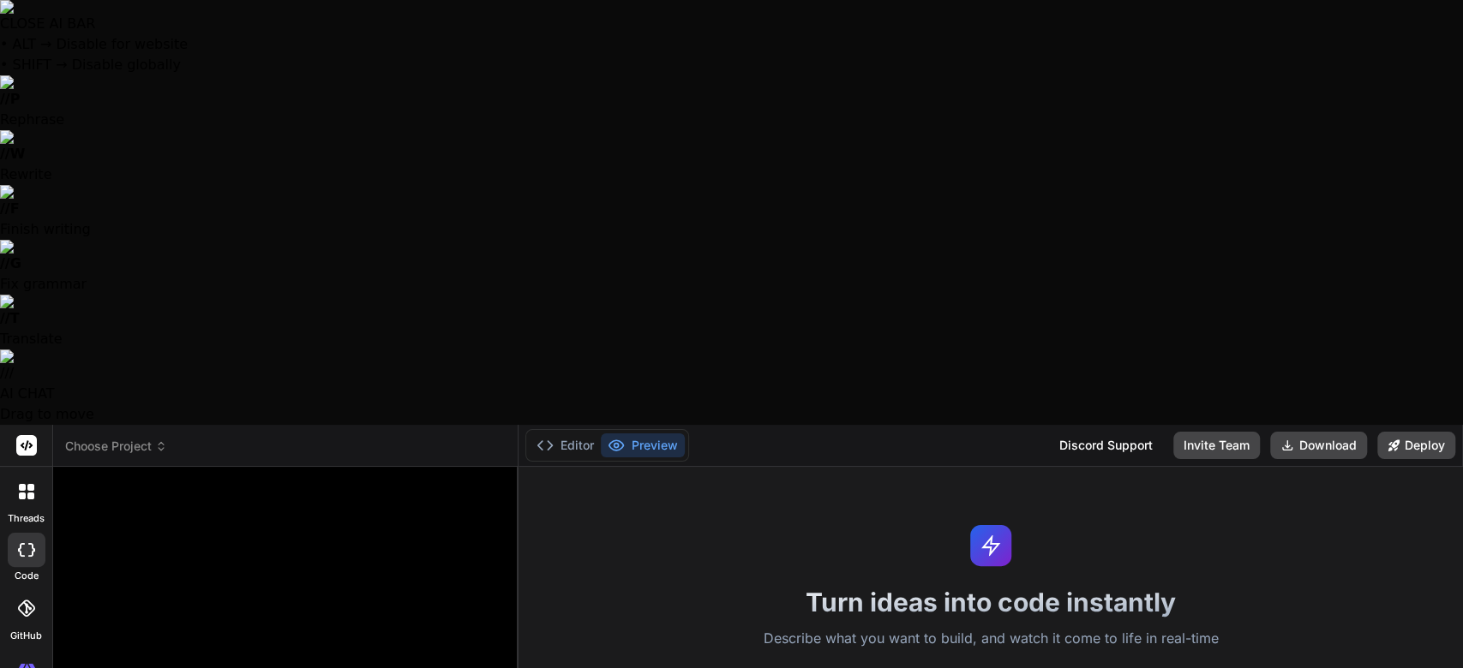
type textarea "wher"
type textarea "x"
type textarea "whe"
type textarea "x"
type textarea "wh"
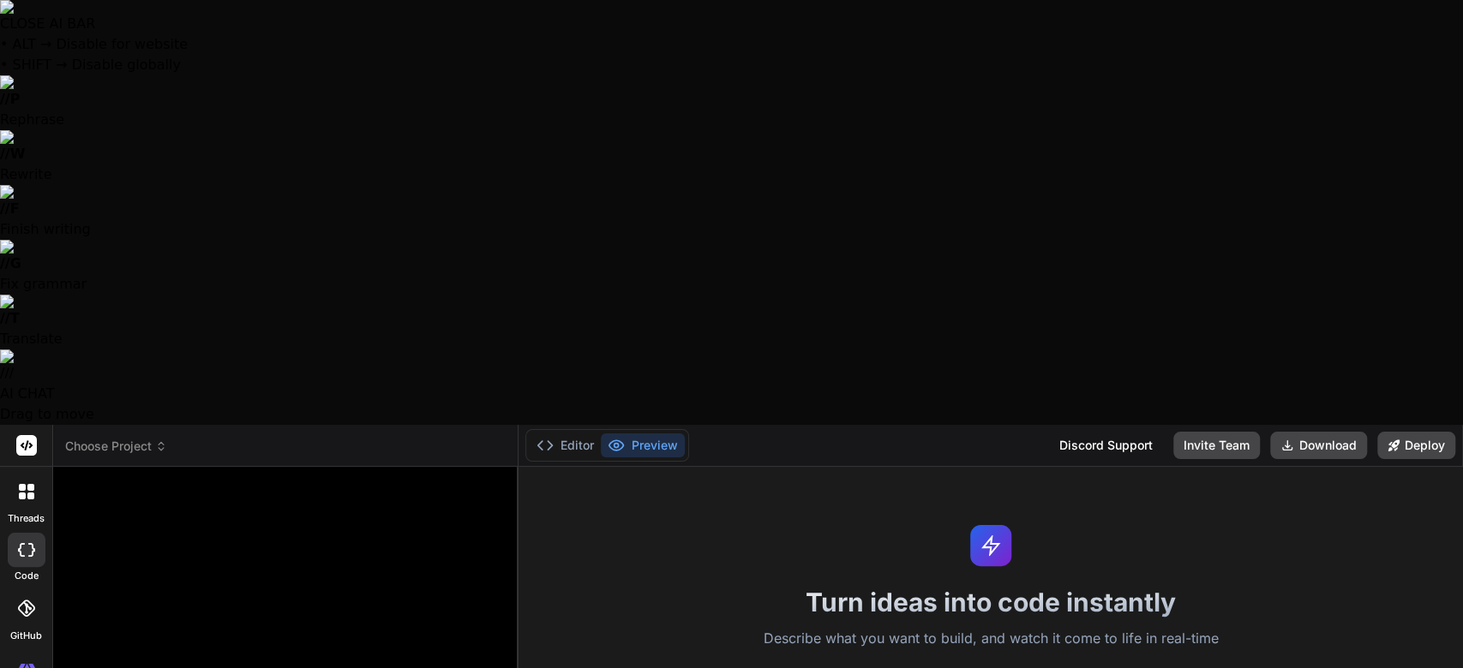
type textarea "x"
type textarea "w"
type textarea "x"
click at [21, 667] on icon at bounding box center [23, 673] width 8 height 9
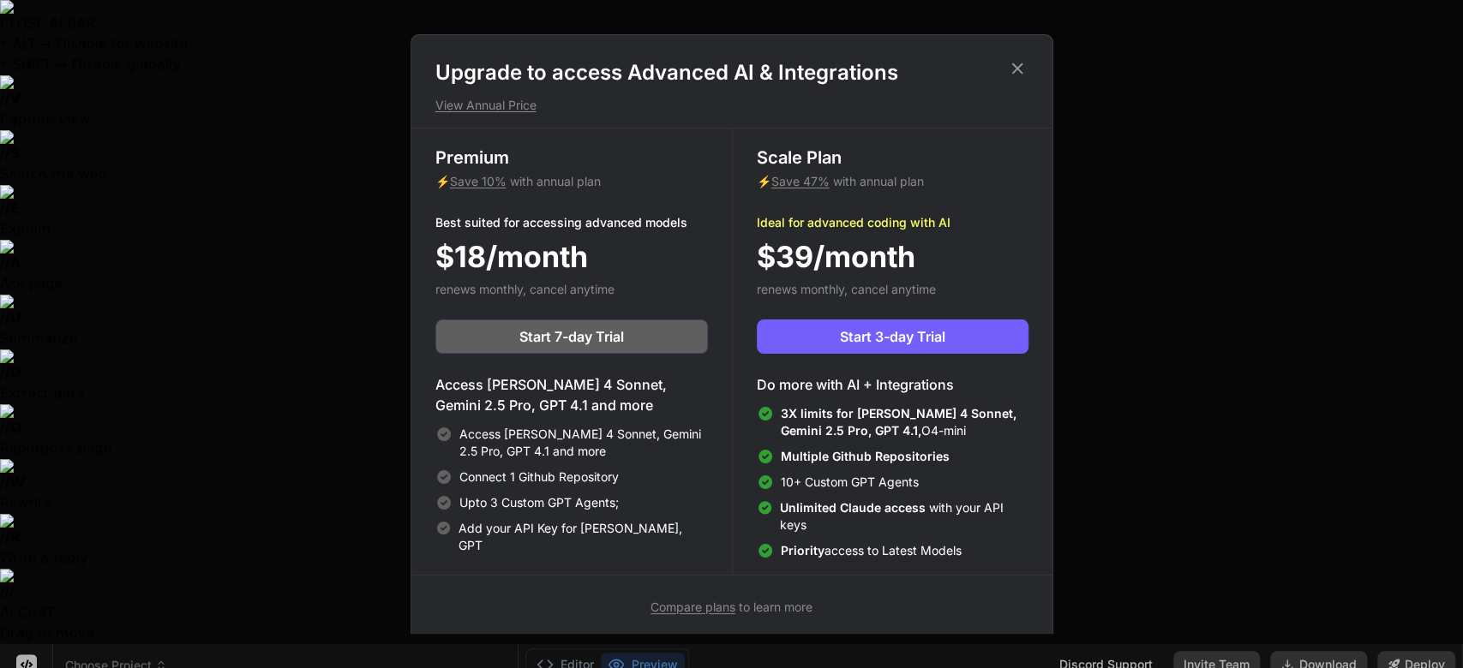
click at [1015, 69] on icon at bounding box center [1016, 68] width 11 height 11
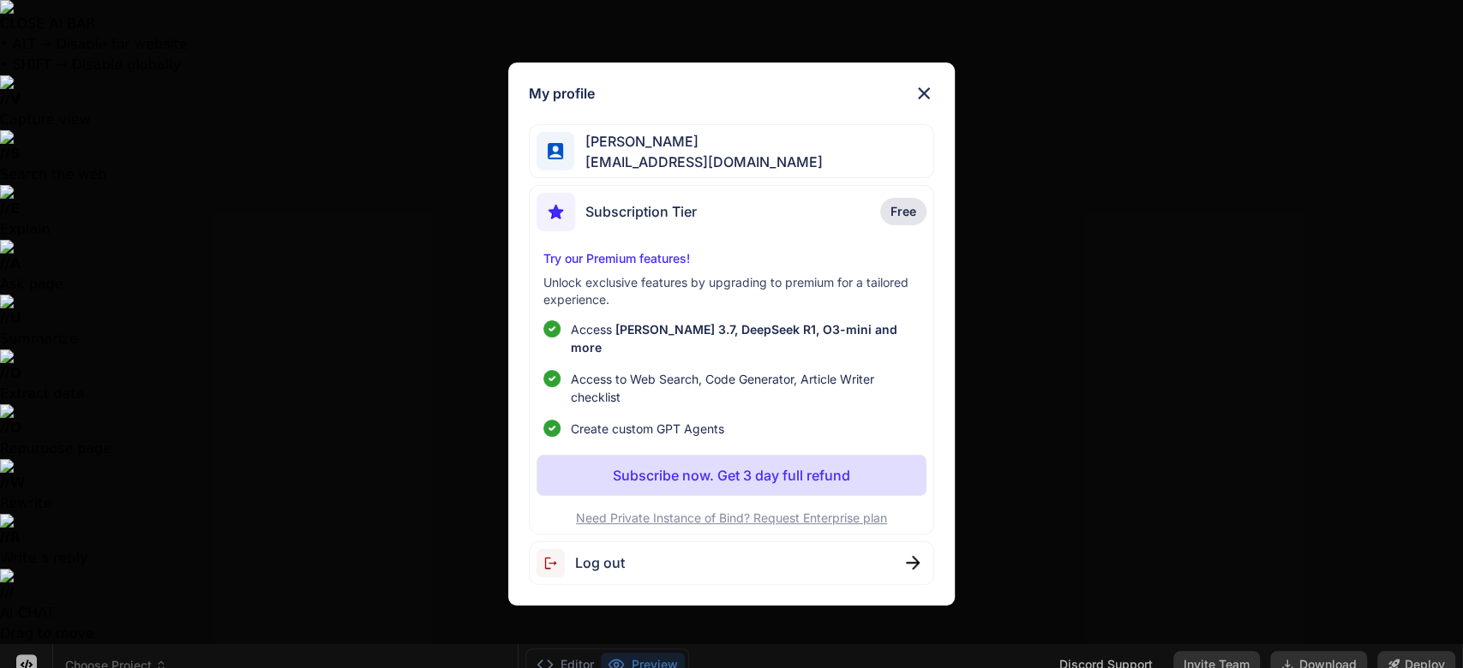
click at [920, 94] on img at bounding box center [923, 93] width 21 height 21
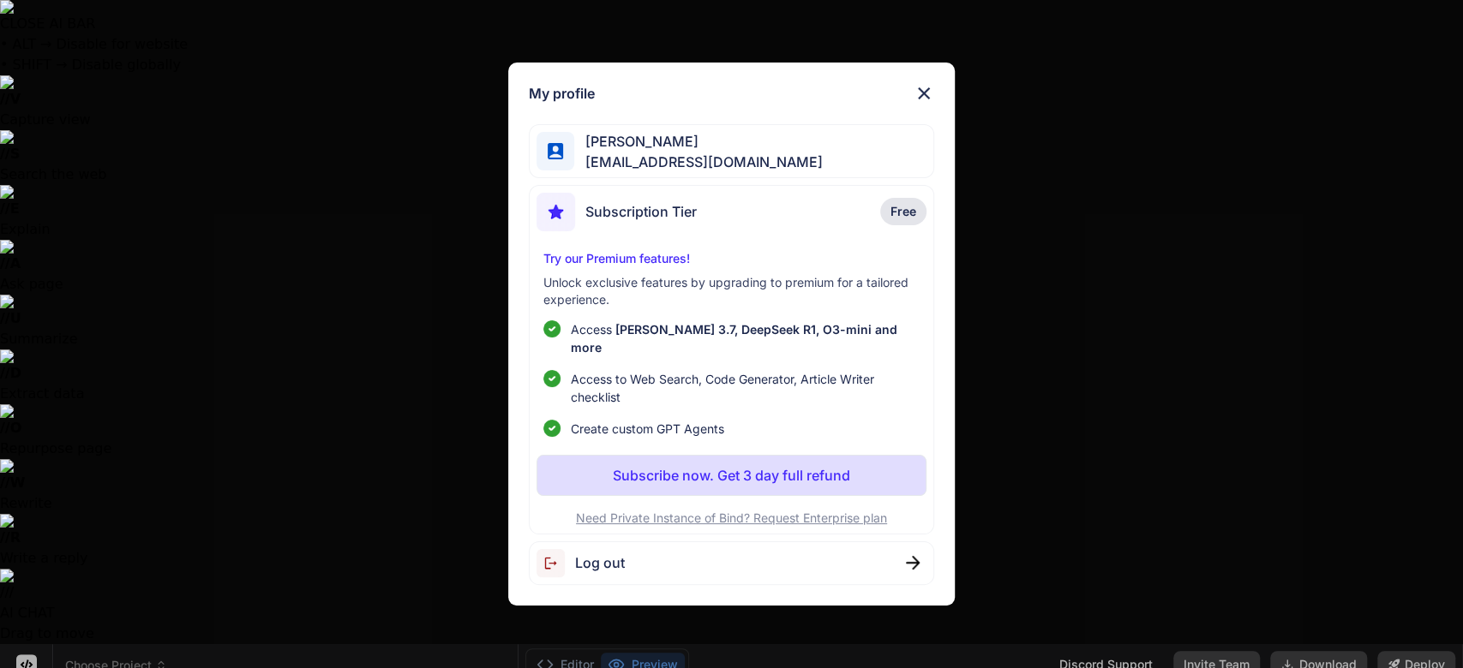
click at [583, 562] on span "Log out" at bounding box center [600, 563] width 50 height 21
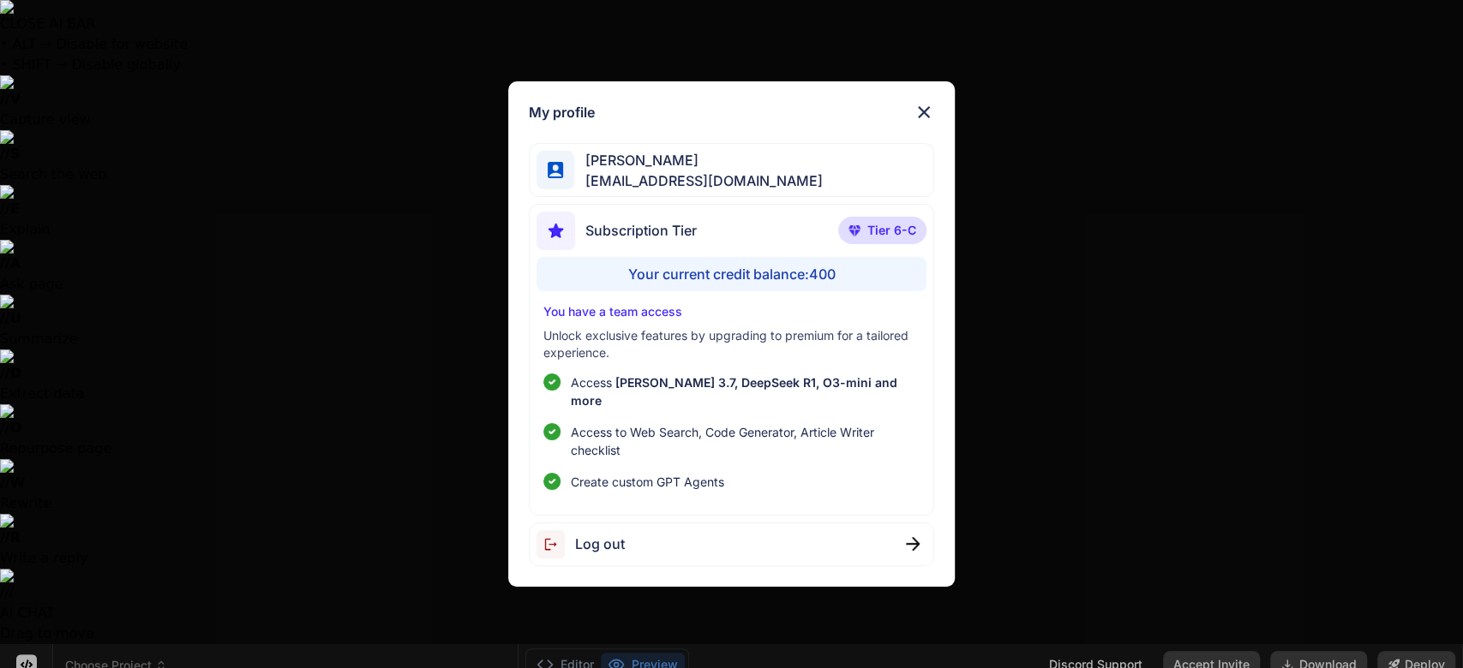
click at [1058, 135] on div "My profile [PERSON_NAME] [EMAIL_ADDRESS][DOMAIN_NAME] Subscription Tier Tier 6-…" at bounding box center [731, 334] width 1463 height 668
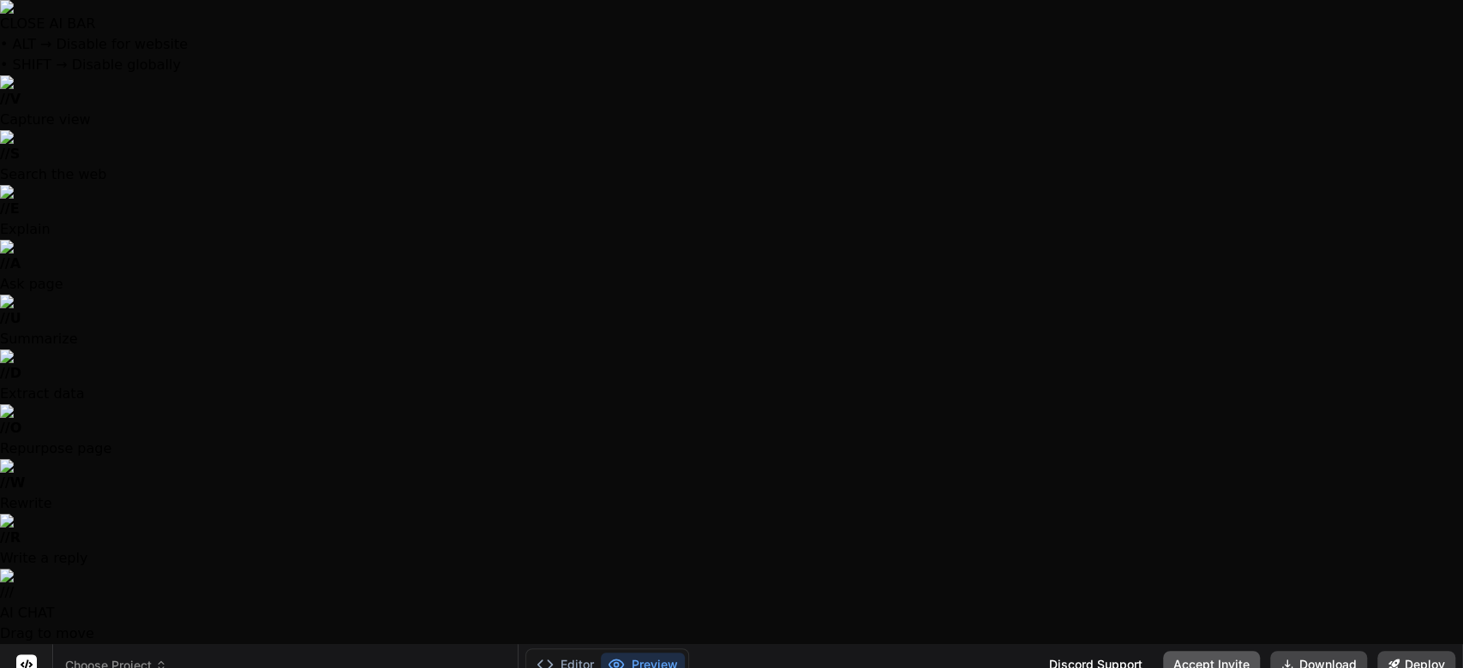
click at [1193, 651] on button "Accept Invite" at bounding box center [1211, 664] width 97 height 27
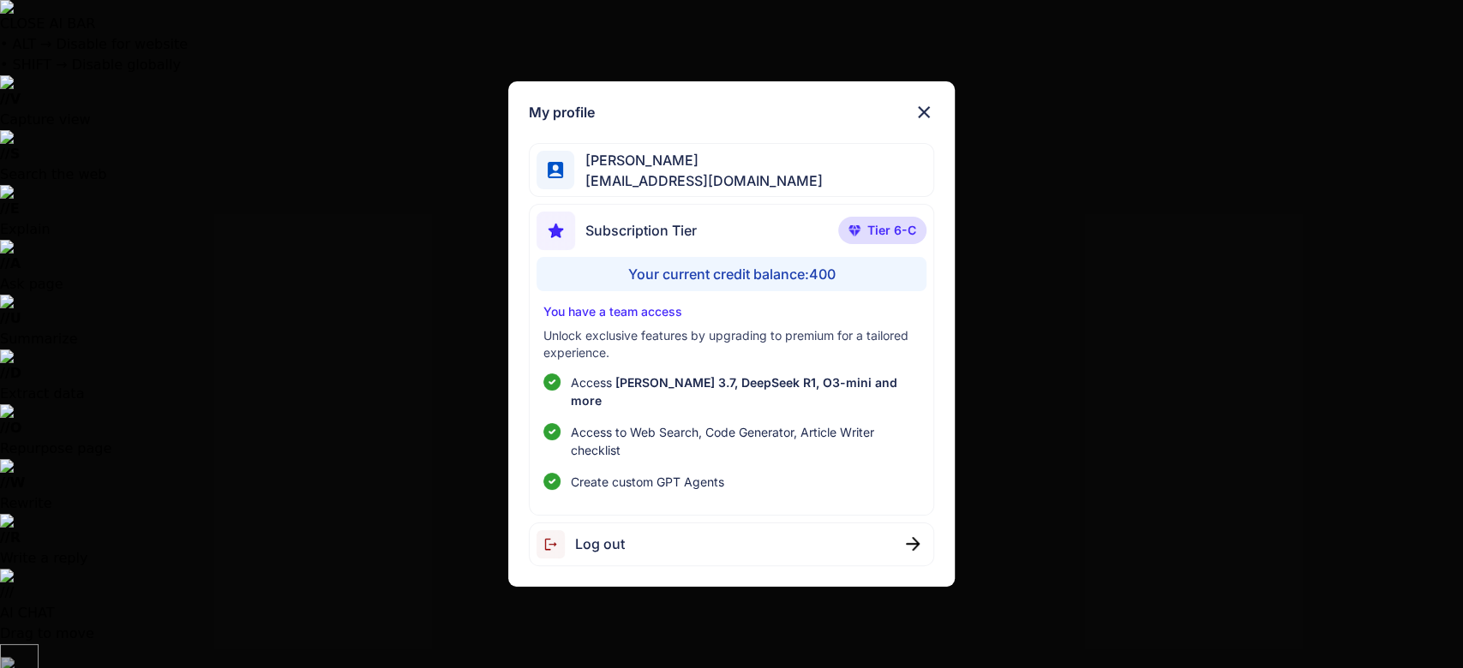
click at [439, 322] on div "My profile [PERSON_NAME] [EMAIL_ADDRESS][DOMAIN_NAME] Subscription Tier Tier 6-…" at bounding box center [731, 334] width 1463 height 668
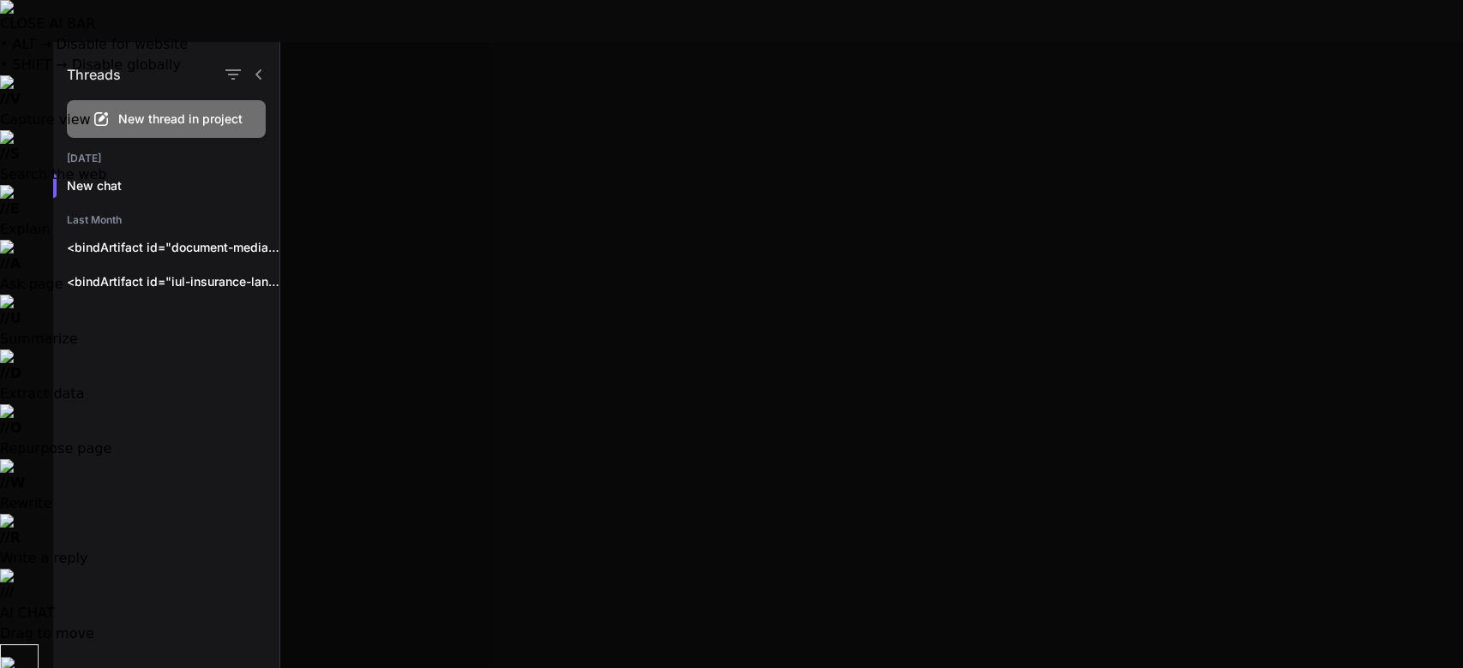
click at [411, 149] on div at bounding box center [871, 355] width 1182 height 626
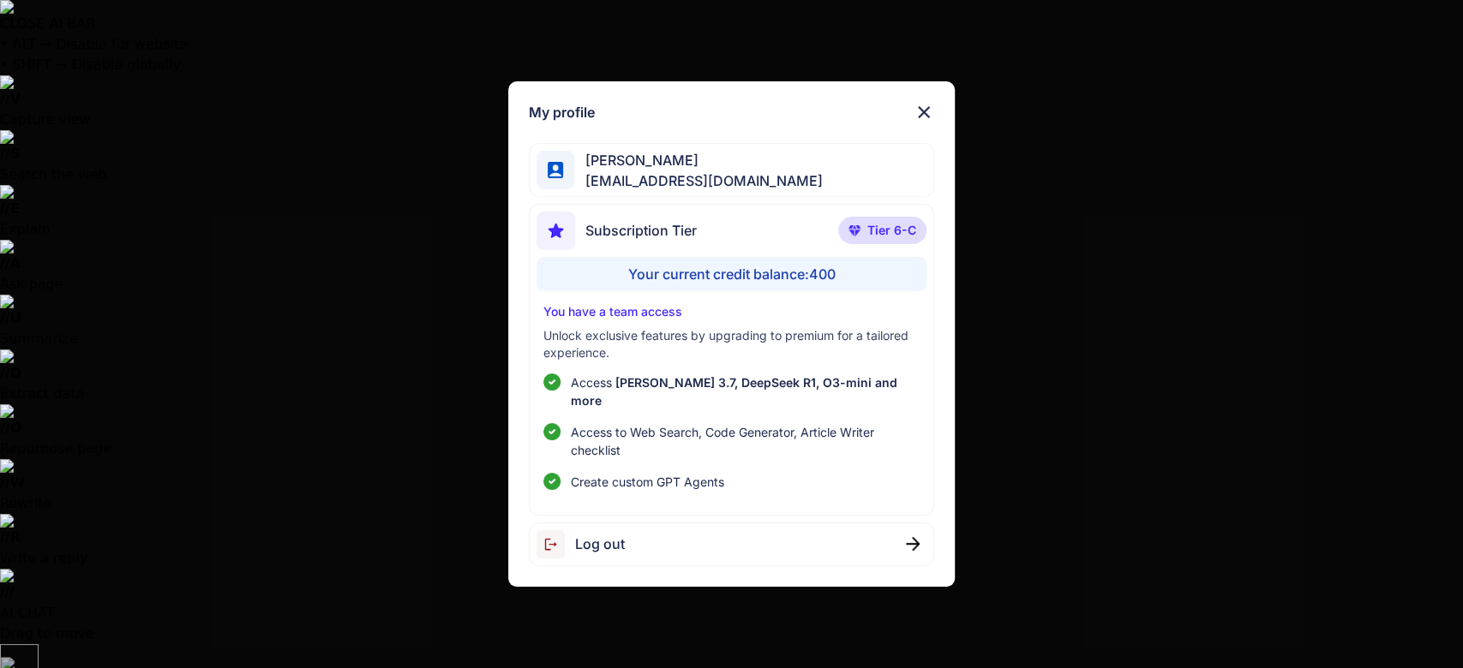
click at [622, 534] on span "Log out" at bounding box center [600, 544] width 50 height 21
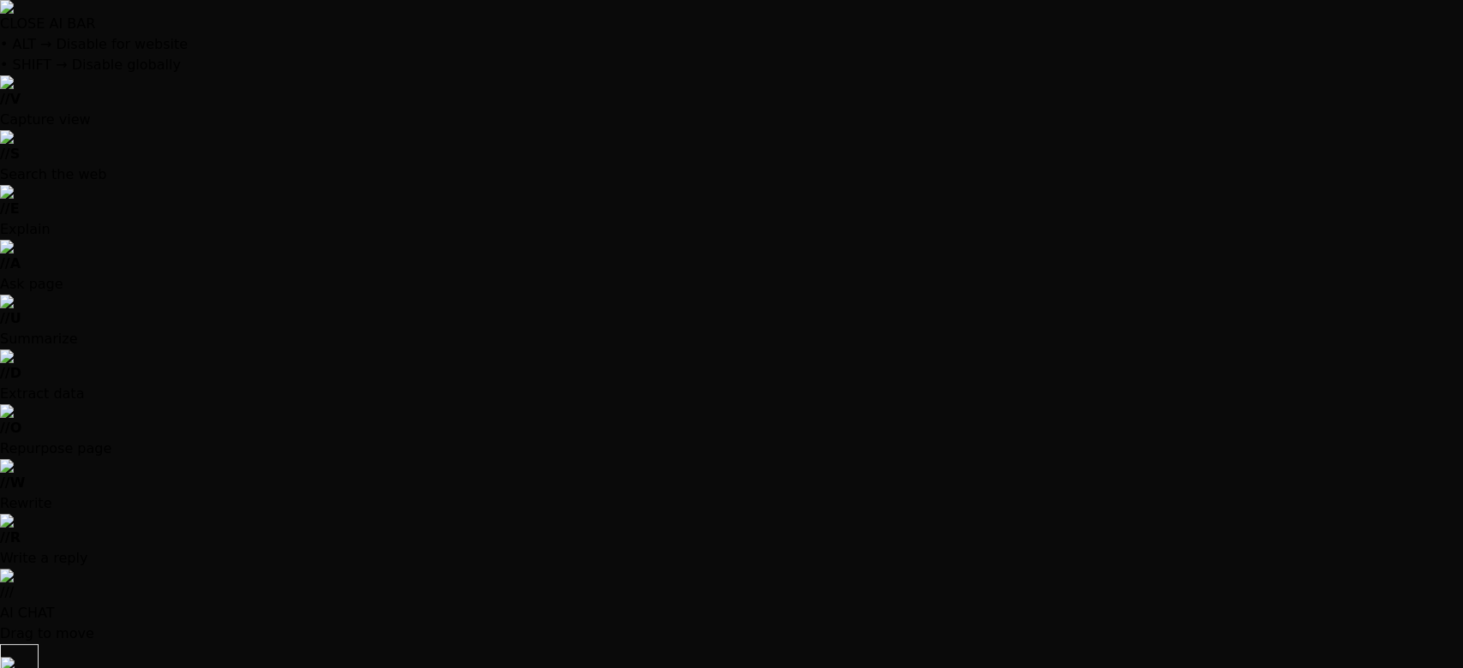
type textarea "x"
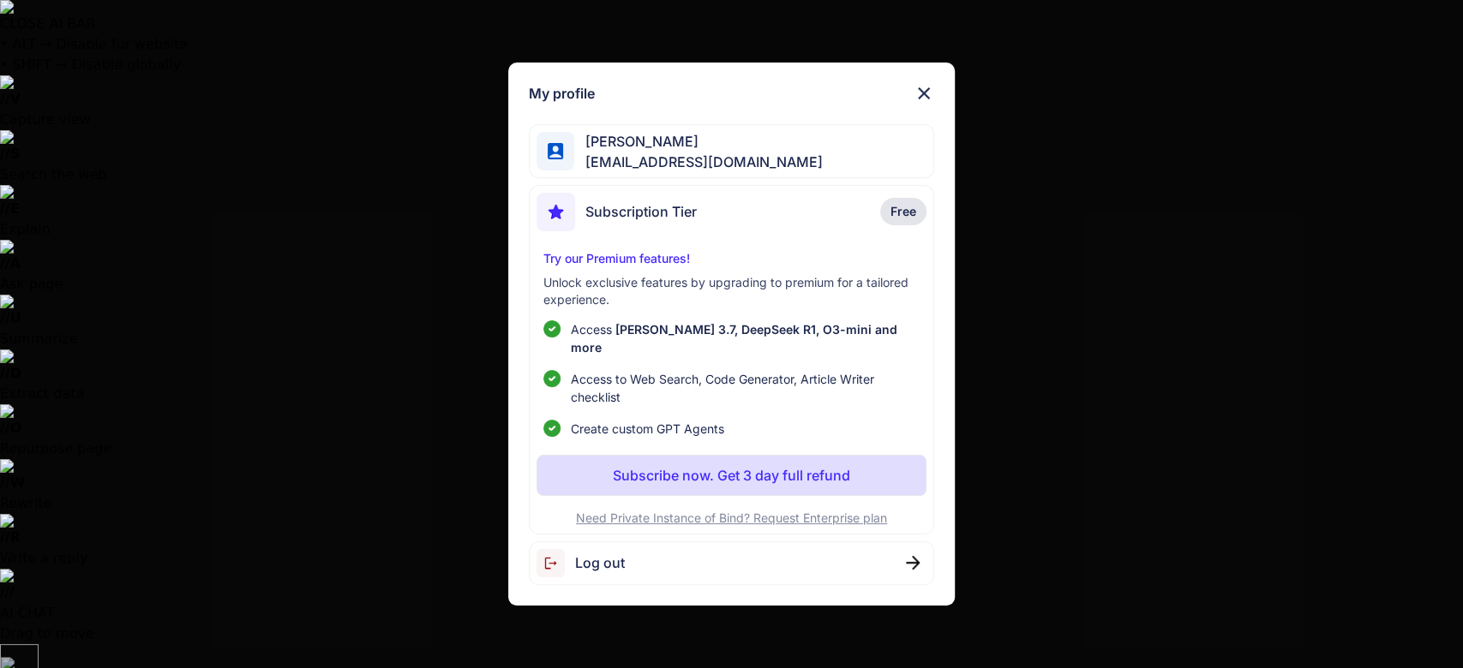
click at [335, 321] on div "My profile [PERSON_NAME] [PERSON_NAME][EMAIL_ADDRESS][DOMAIN_NAME] Subscription…" at bounding box center [731, 334] width 1463 height 668
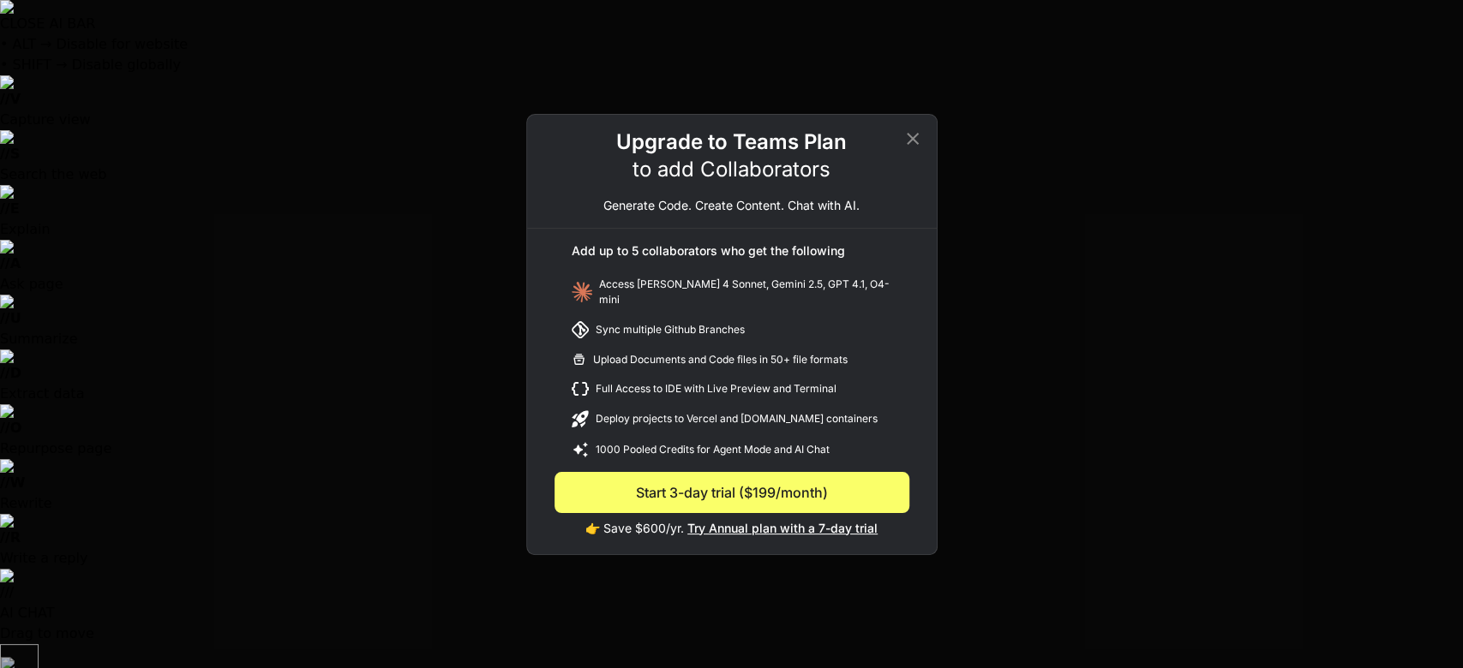
click at [905, 147] on icon at bounding box center [912, 139] width 21 height 21
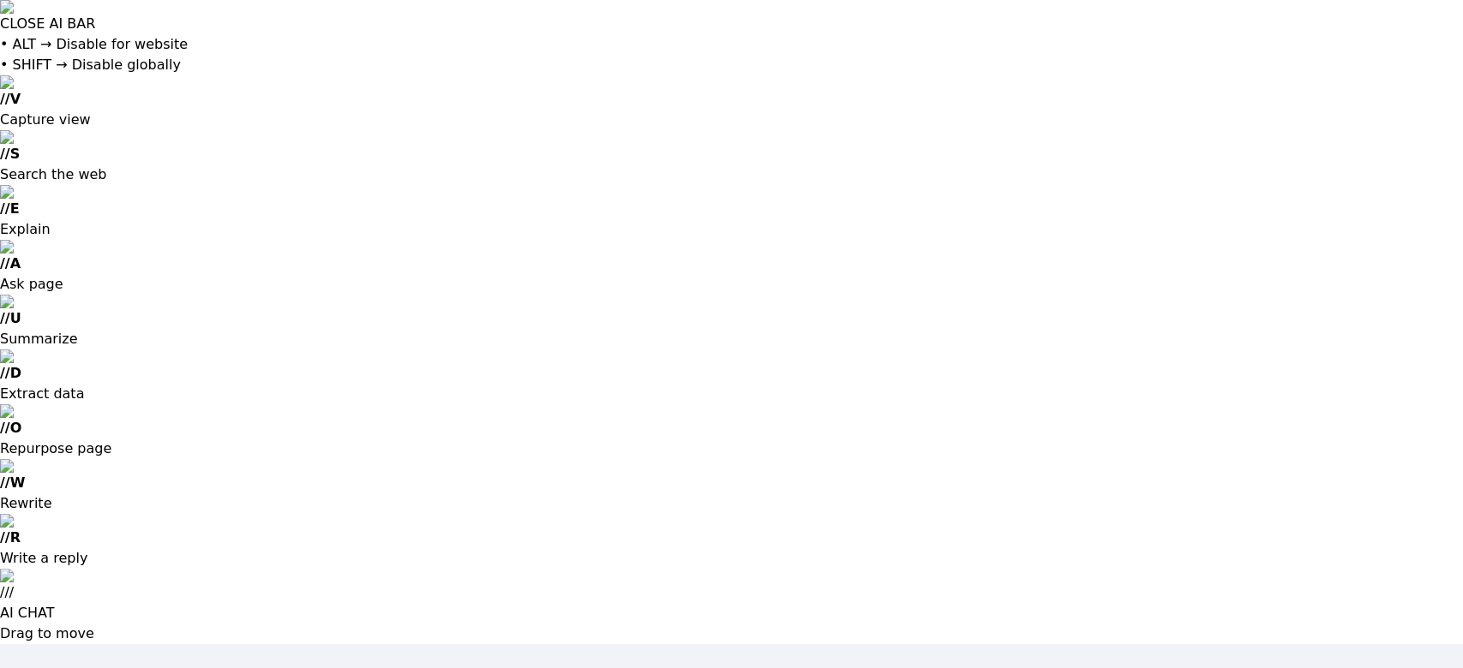
type input "[EMAIL_ADDRESS][DOMAIN_NAME]"
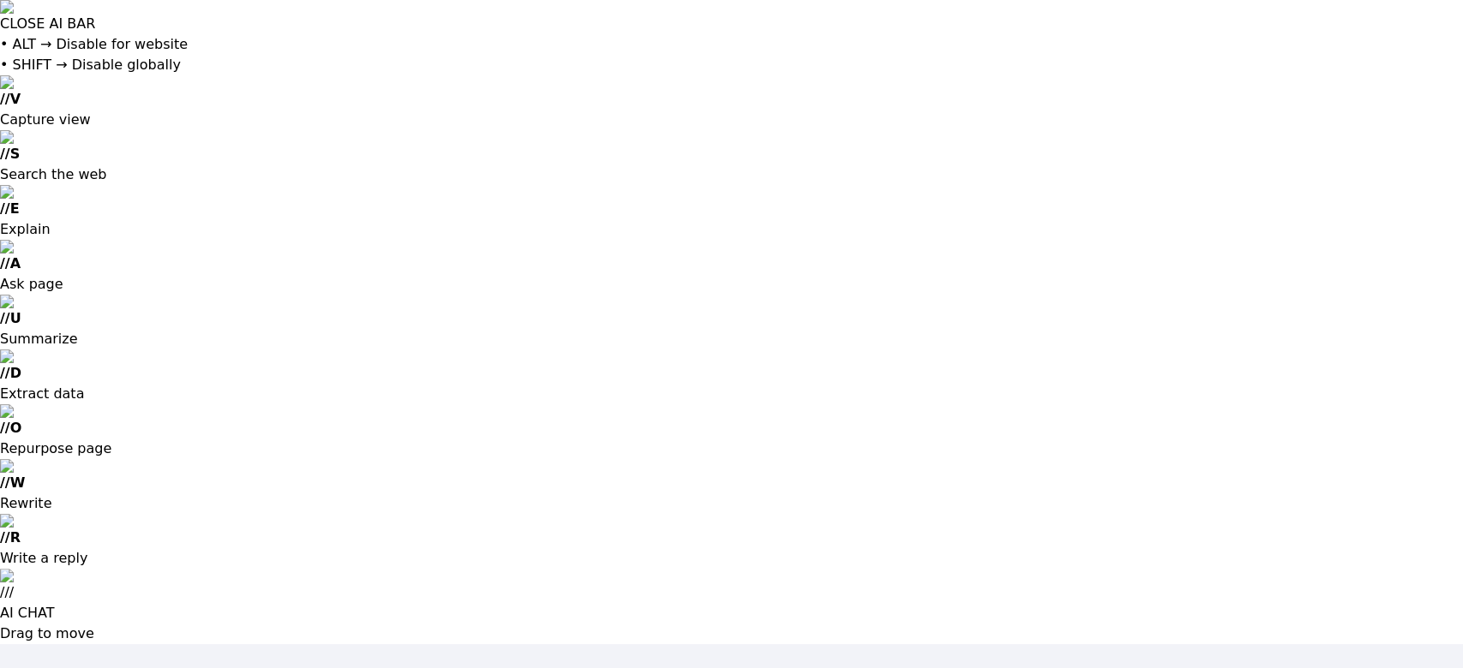
type input "rick_84_510@yahoo.com"
type input "[EMAIL_ADDRESS][DOMAIN_NAME]"
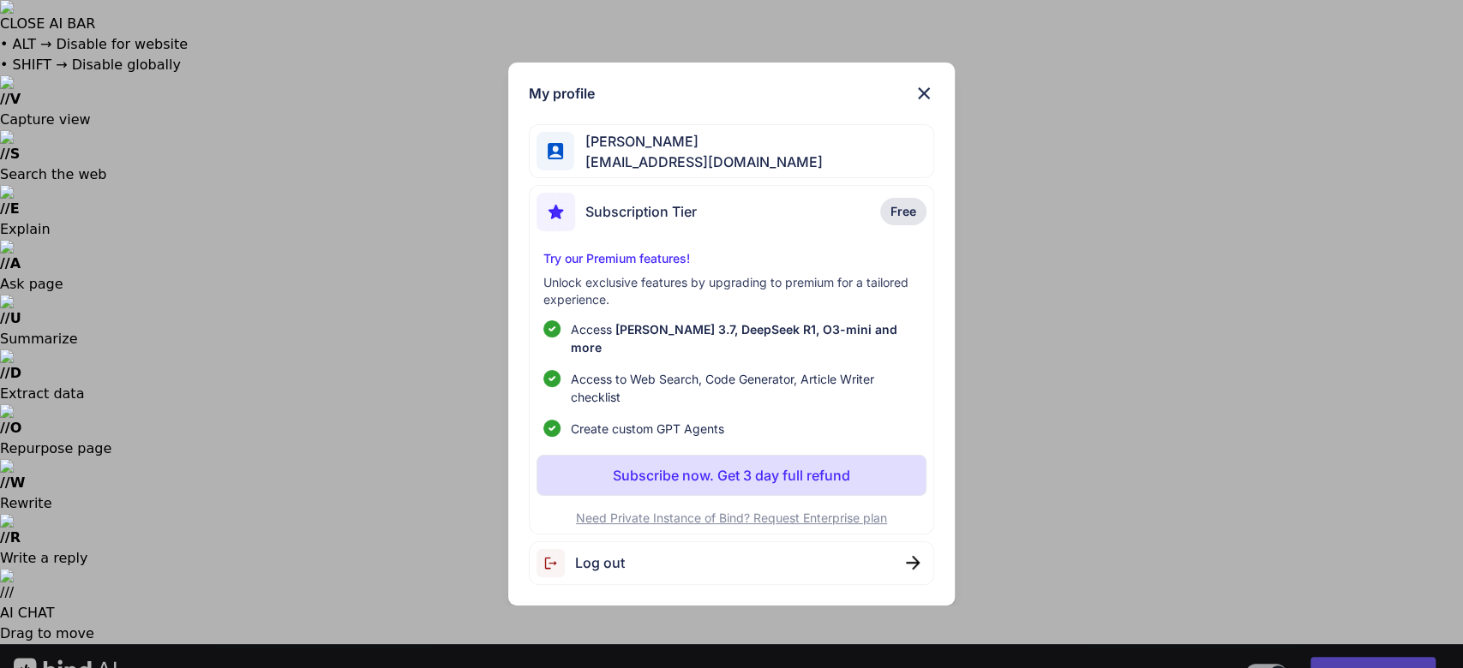
click at [619, 553] on span "Log out" at bounding box center [600, 563] width 50 height 21
type textarea "x"
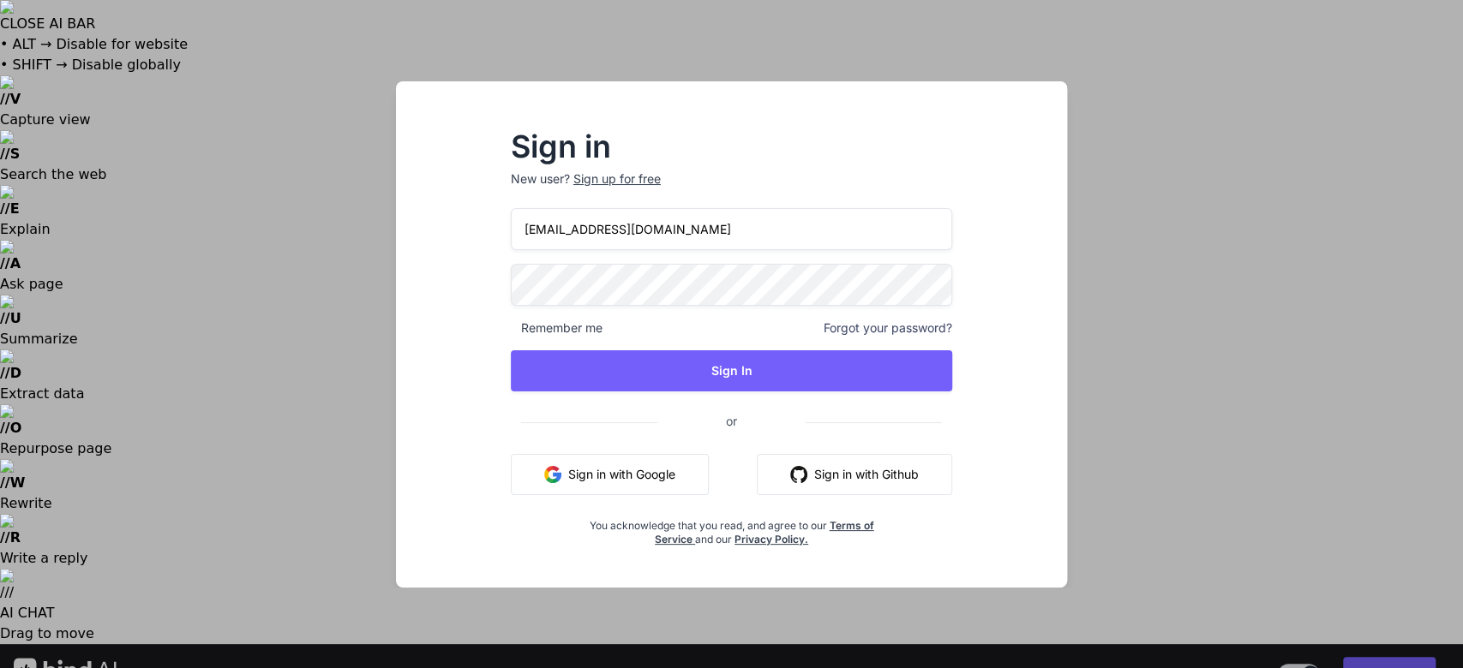
click at [690, 230] on input "[EMAIL_ADDRESS][DOMAIN_NAME]" at bounding box center [732, 229] width 442 height 42
type input "[EMAIL_ADDRESS][DOMAIN_NAME]"
click at [749, 349] on div "ricardoceja97@gmail.com Remember me Forgot your password? Sign In or Sign in wi…" at bounding box center [732, 377] width 442 height 338
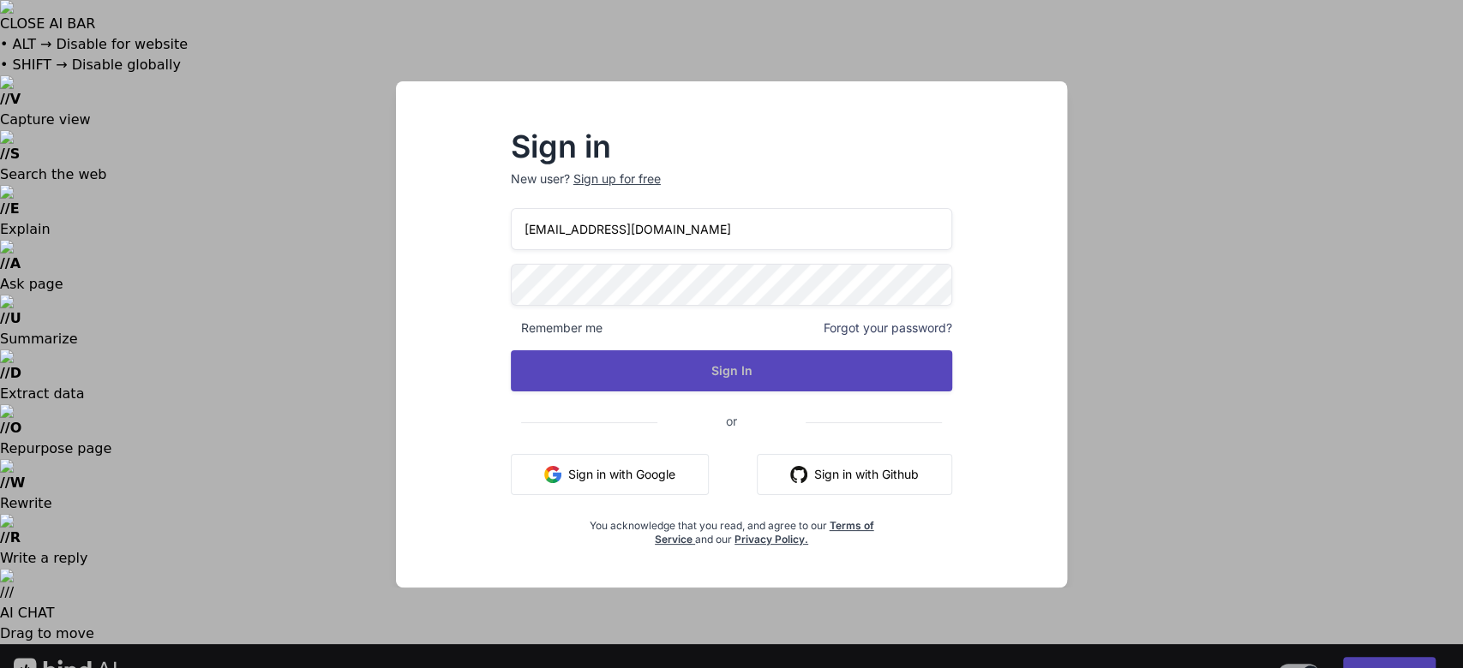
click at [755, 369] on button "Sign In" at bounding box center [732, 370] width 442 height 41
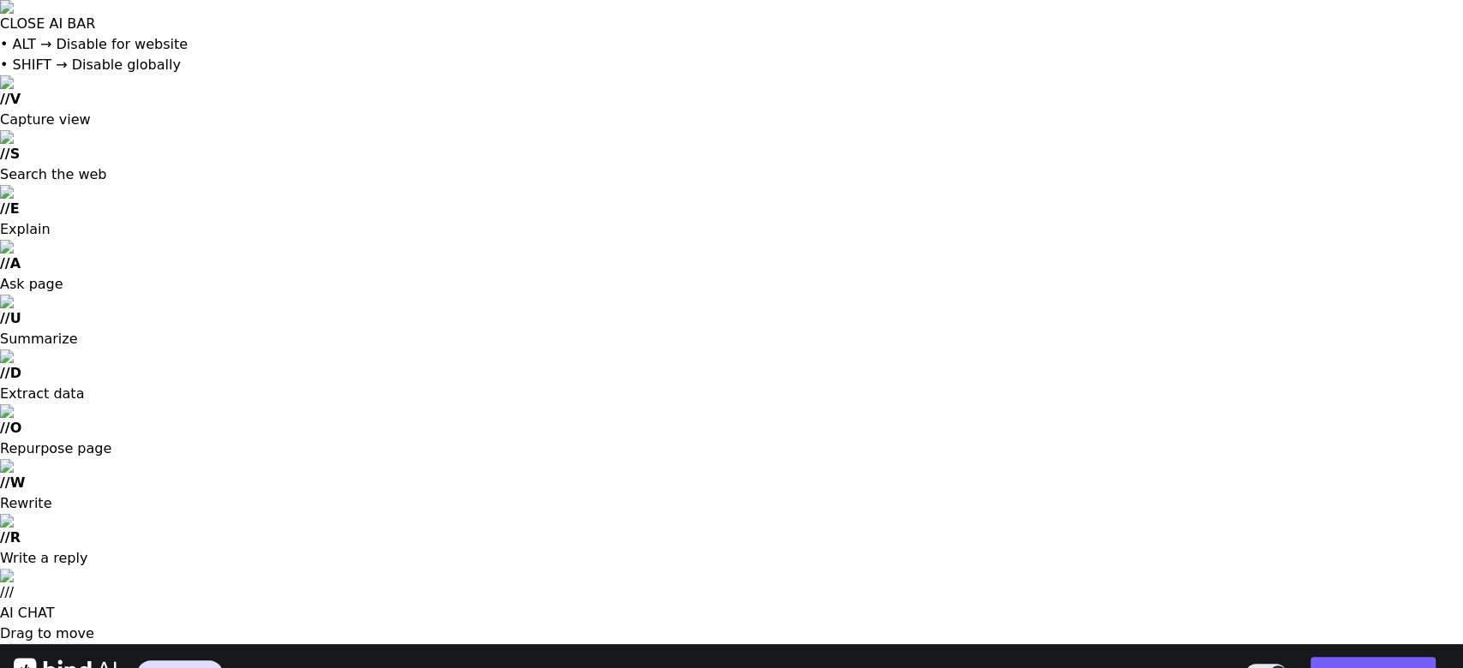
type textarea "x"
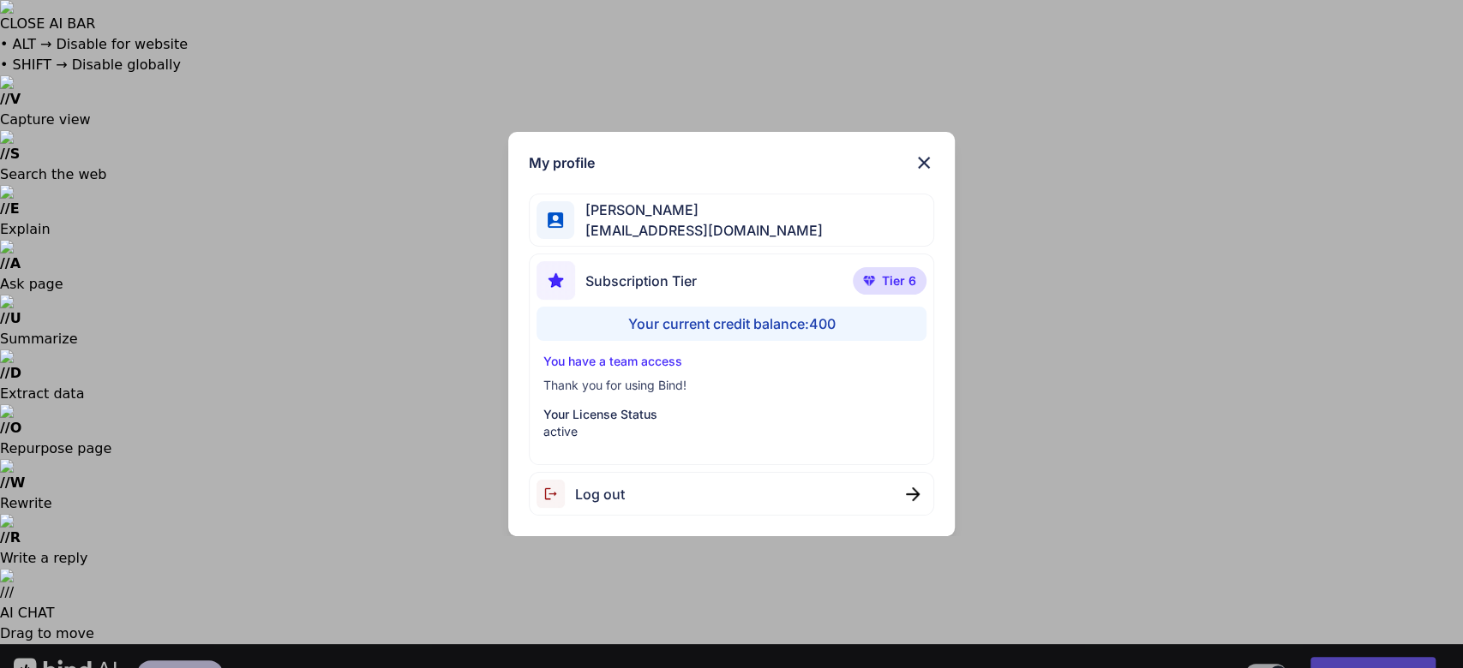
click at [1150, 73] on div "My profile [PERSON_NAME] [EMAIL_ADDRESS][DOMAIN_NAME] Subscription Tier Tier 6 …" at bounding box center [731, 334] width 1463 height 668
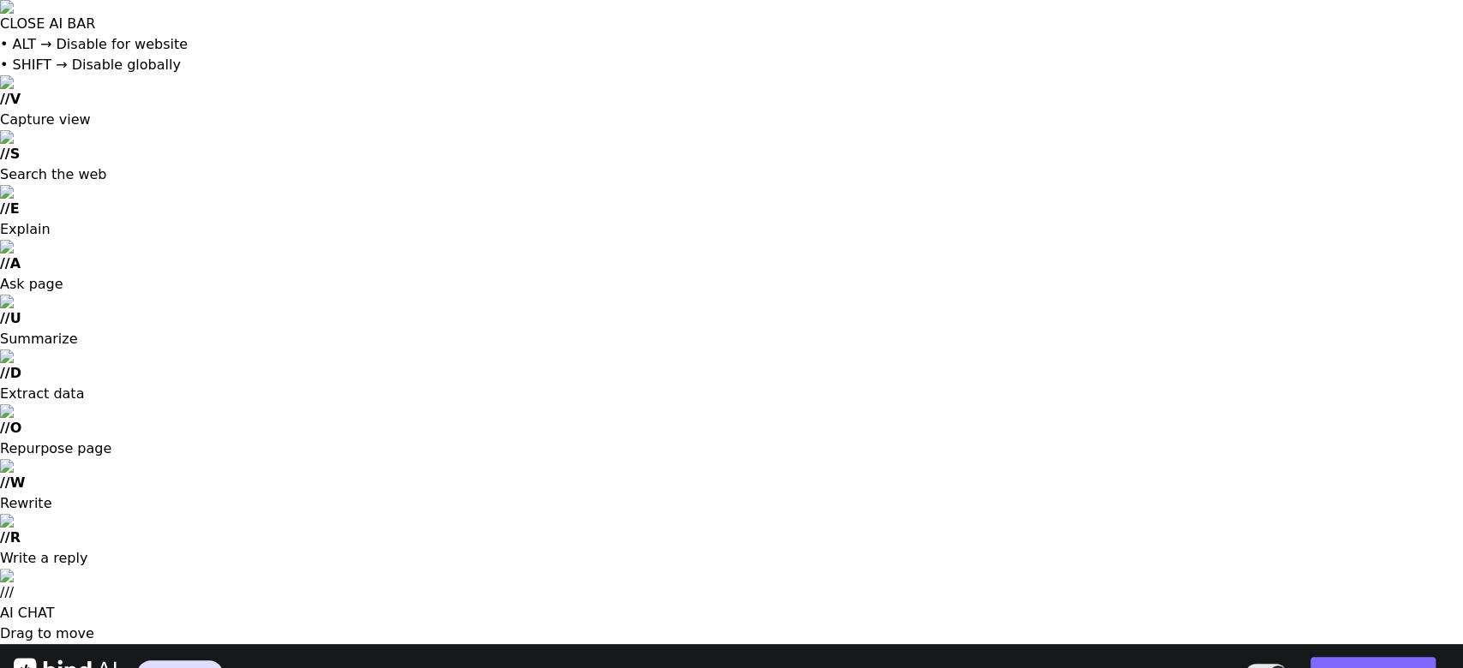
click at [1369, 657] on button "Invite Team" at bounding box center [1372, 674] width 125 height 34
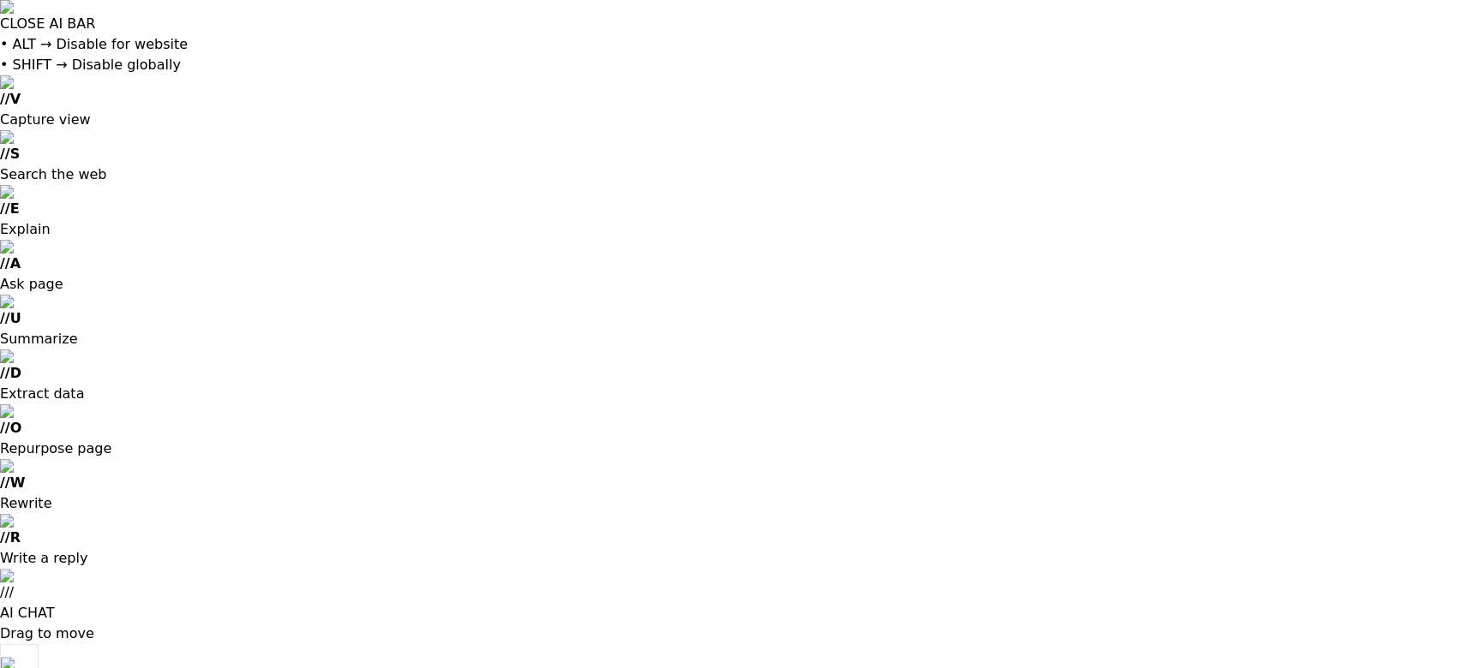
click at [790, 577] on div at bounding box center [731, 334] width 1463 height 668
click at [1065, 266] on div at bounding box center [731, 334] width 1463 height 668
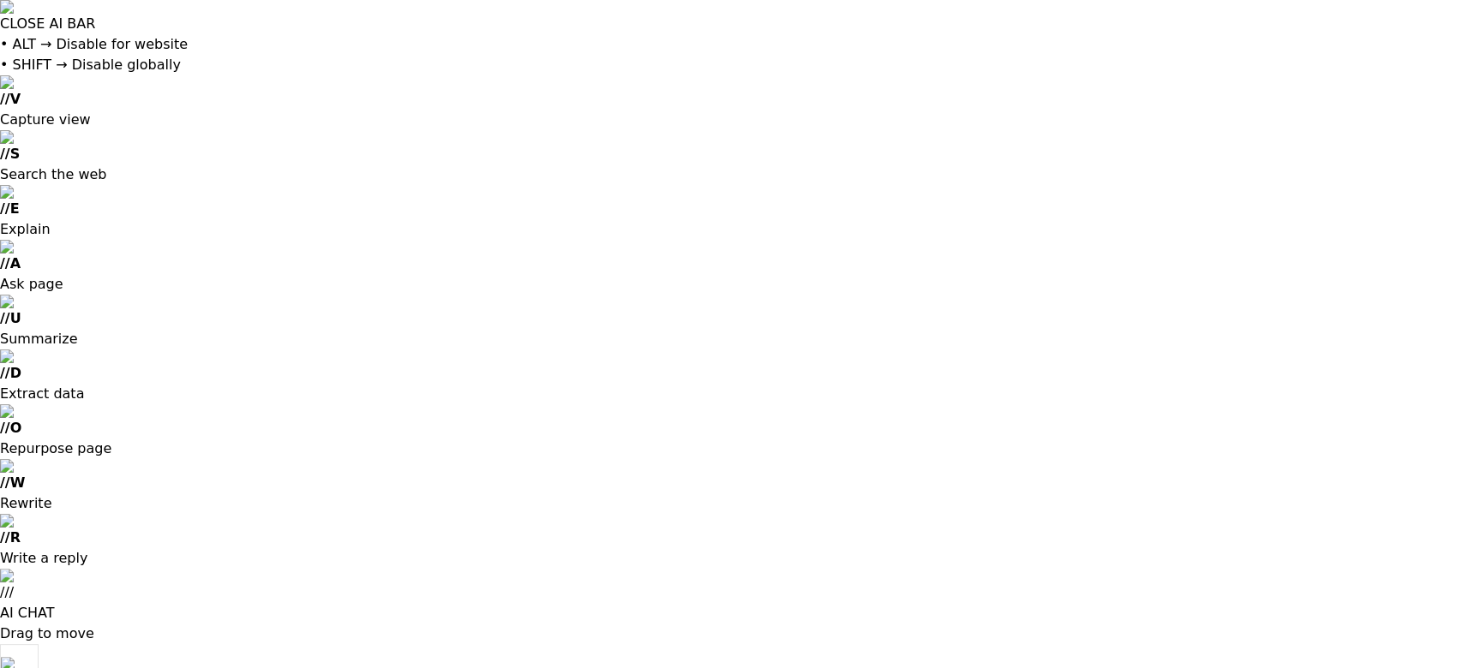
click at [1362, 274] on div at bounding box center [731, 334] width 1463 height 668
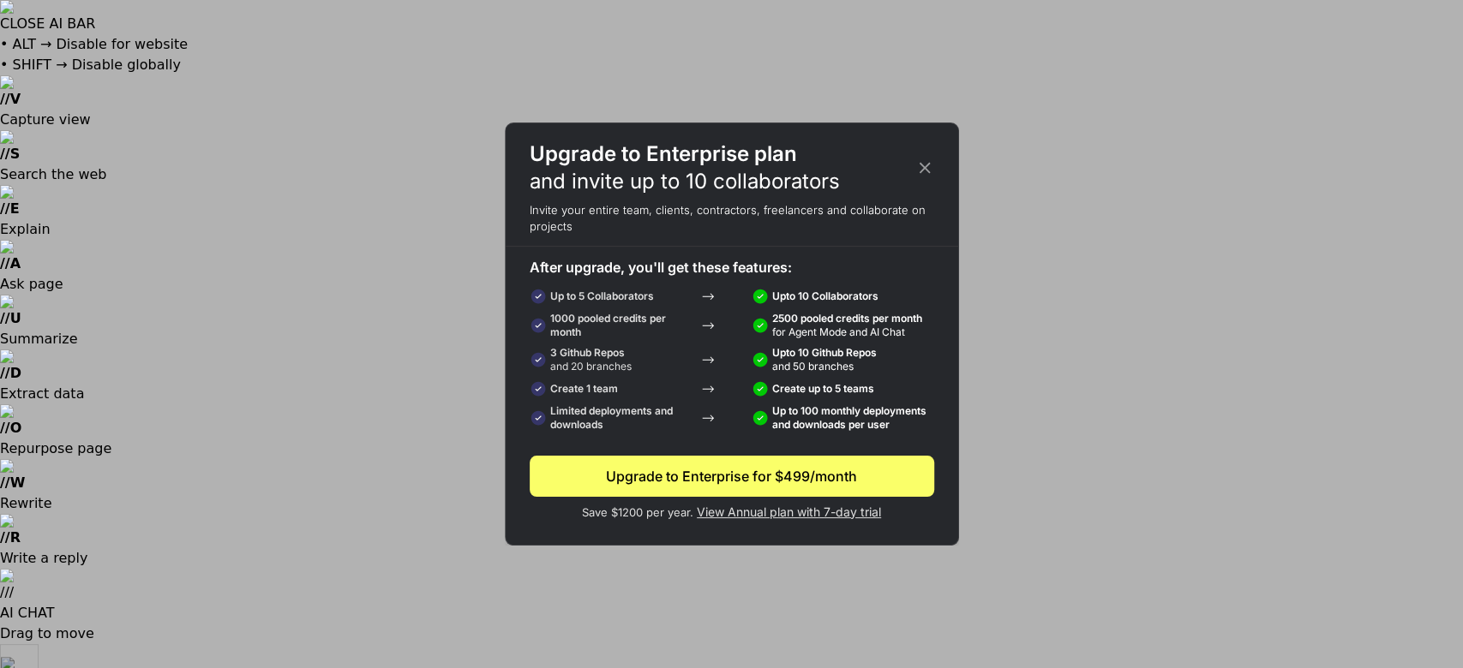
click at [925, 163] on icon at bounding box center [924, 168] width 19 height 19
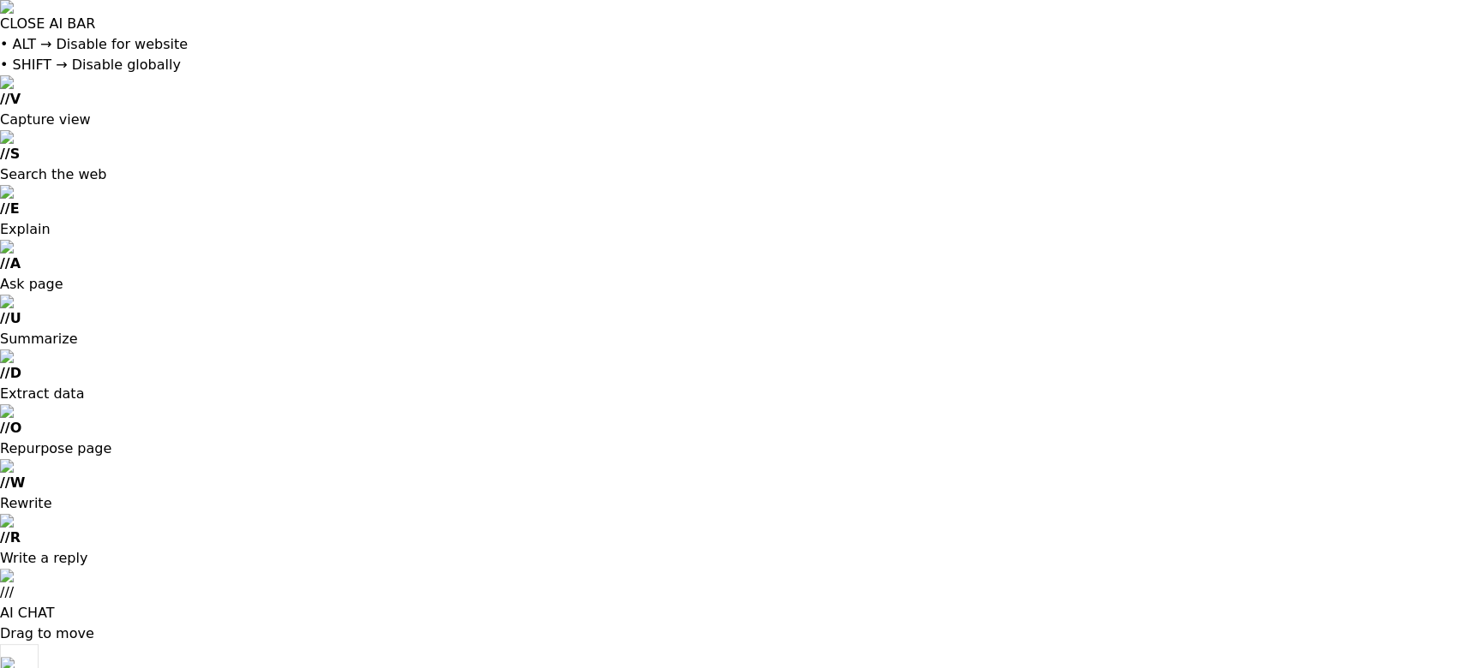
click at [1115, 535] on div at bounding box center [731, 334] width 1463 height 668
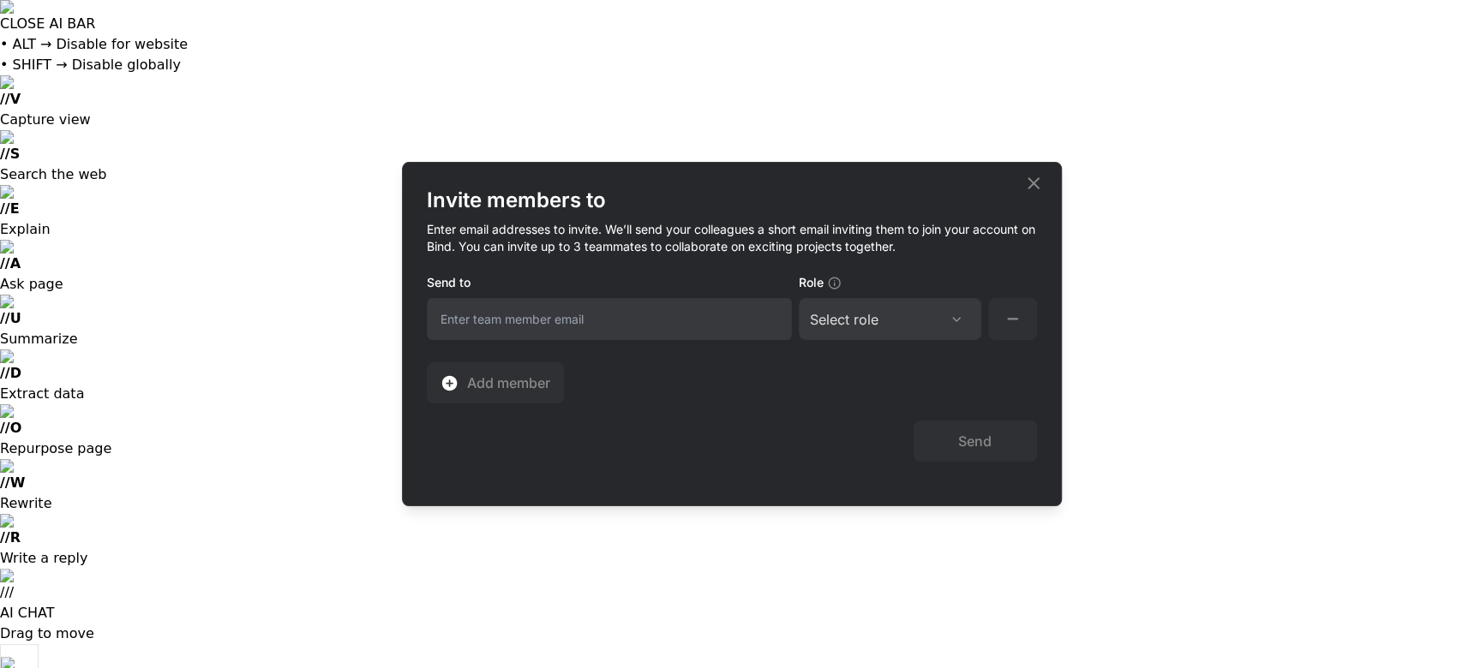
click at [699, 314] on input "email" at bounding box center [609, 319] width 365 height 42
type input "[EMAIL_ADDRESS][DOMAIN_NAME]"
click at [898, 339] on div "Select role Assign Role Admin Collaborator Member" at bounding box center [890, 319] width 183 height 42
click at [896, 331] on div "Select role Assign Role Admin Collaborator Member" at bounding box center [890, 319] width 183 height 42
click at [945, 326] on div "Select role" at bounding box center [890, 319] width 160 height 21
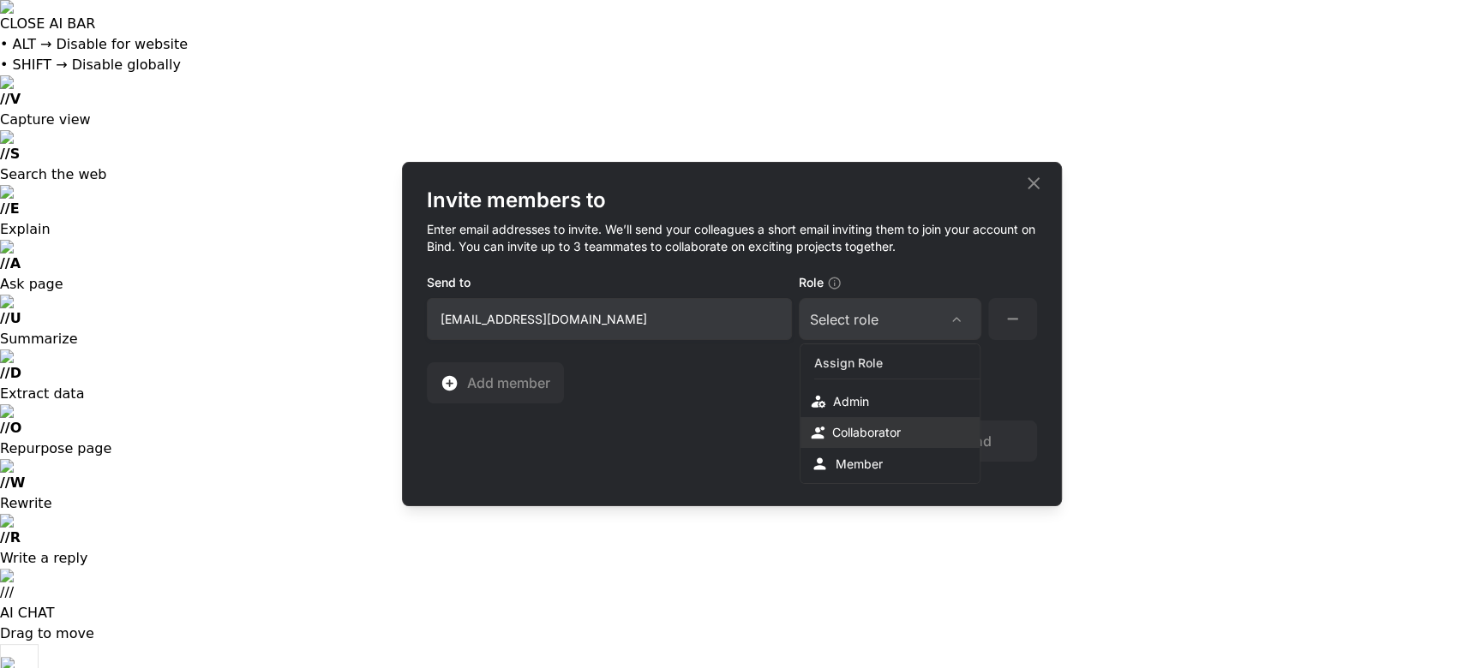
click at [905, 420] on div "Collaborator" at bounding box center [889, 432] width 179 height 31
click at [843, 379] on div "Invite members to Enter email addresses to invite. We’ll send your colleagues a…" at bounding box center [732, 295] width 610 height 217
click at [974, 438] on button "Send" at bounding box center [974, 441] width 123 height 41
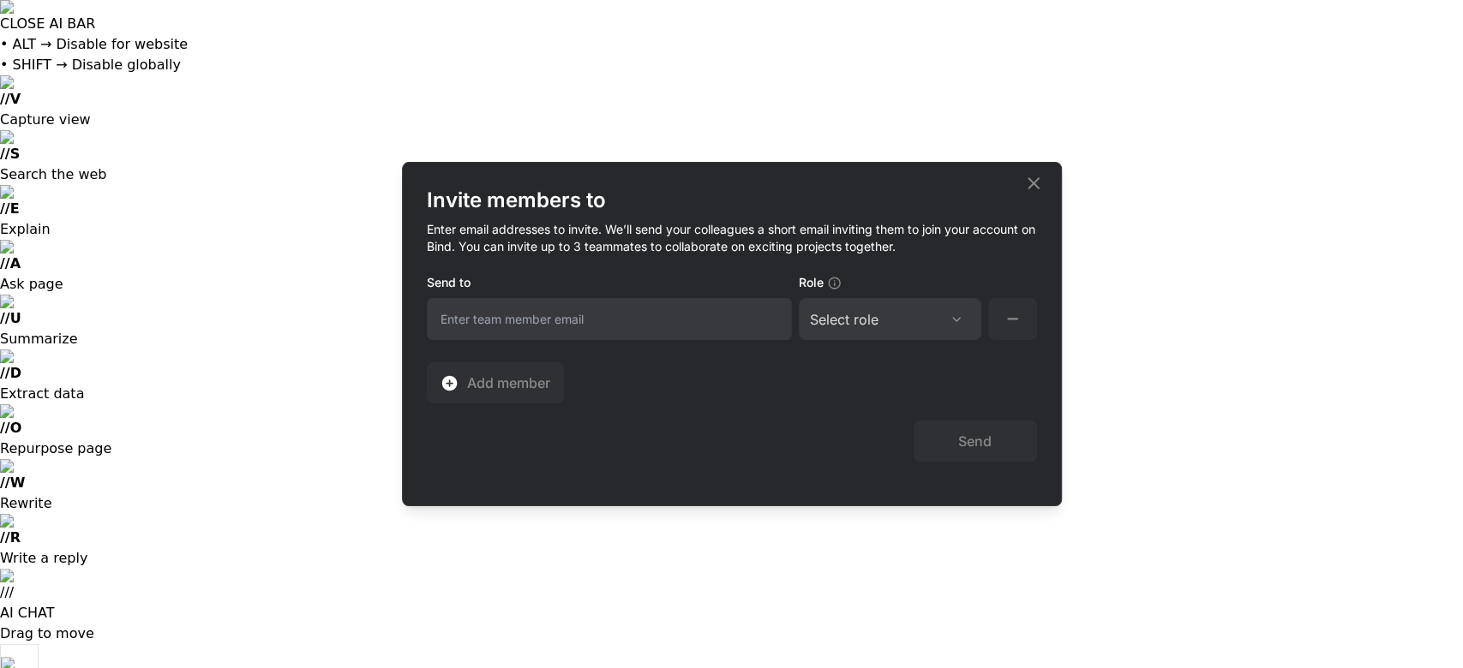
click at [679, 304] on input "email" at bounding box center [609, 319] width 365 height 42
type input "[PERSON_NAME][EMAIL_ADDRESS][DOMAIN_NAME]"
click at [905, 322] on div "Select role" at bounding box center [890, 319] width 160 height 21
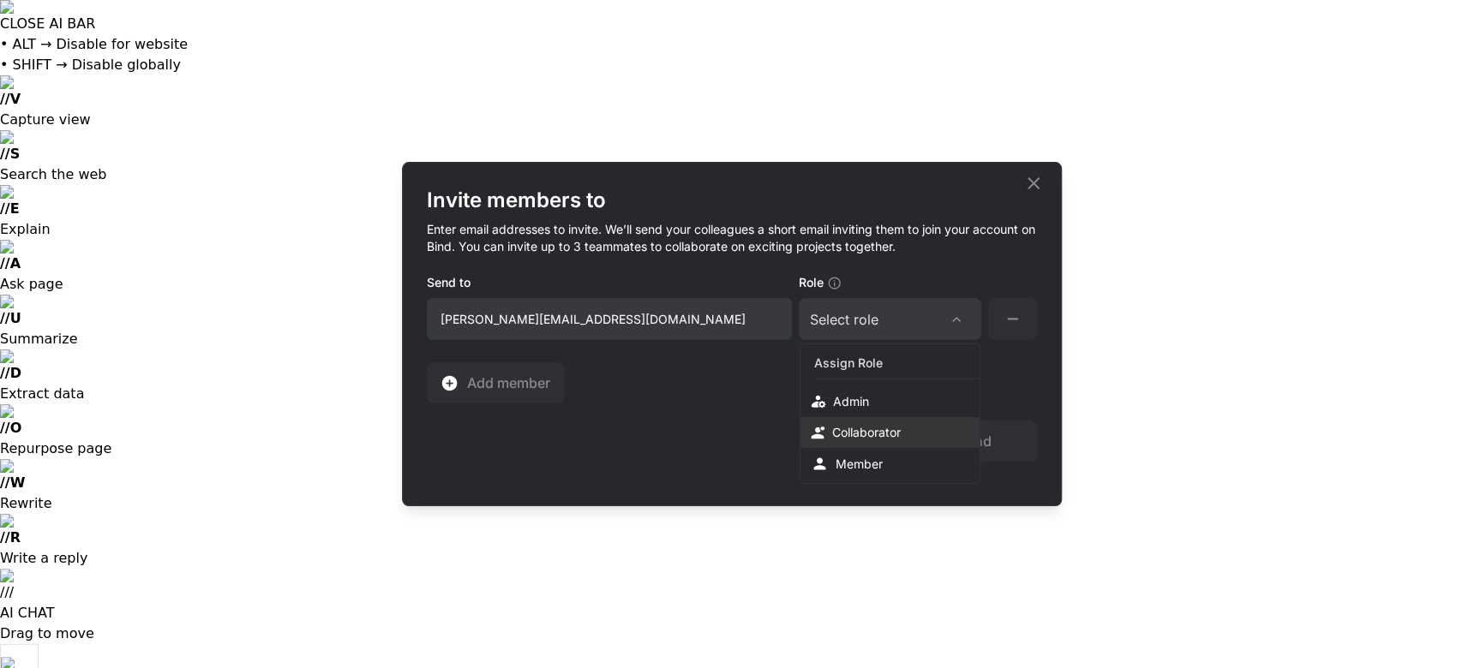
click at [892, 440] on div "Collaborator" at bounding box center [866, 432] width 69 height 17
click at [714, 479] on div "Invite members to Enter email addresses to invite. We’ll send your colleagues a…" at bounding box center [732, 334] width 658 height 343
click at [978, 441] on button "Send" at bounding box center [974, 441] width 123 height 41
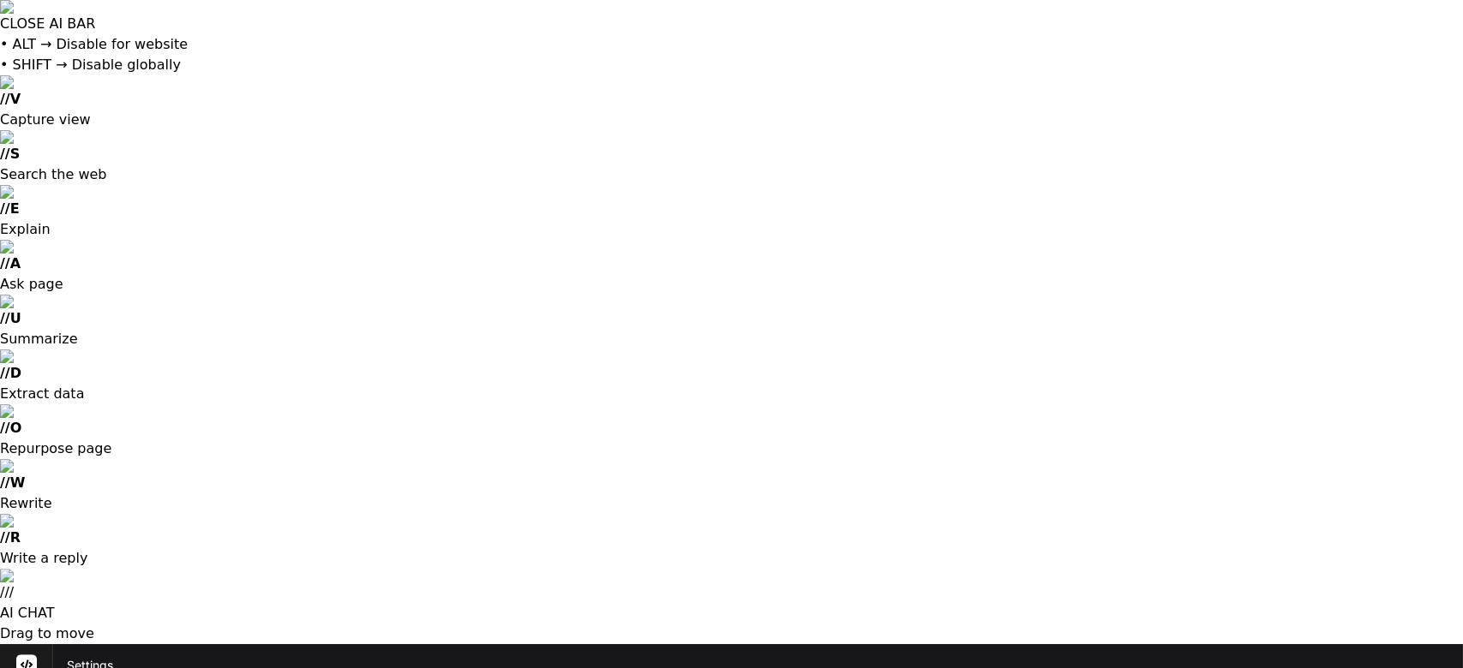
click at [976, 500] on div at bounding box center [731, 334] width 1463 height 668
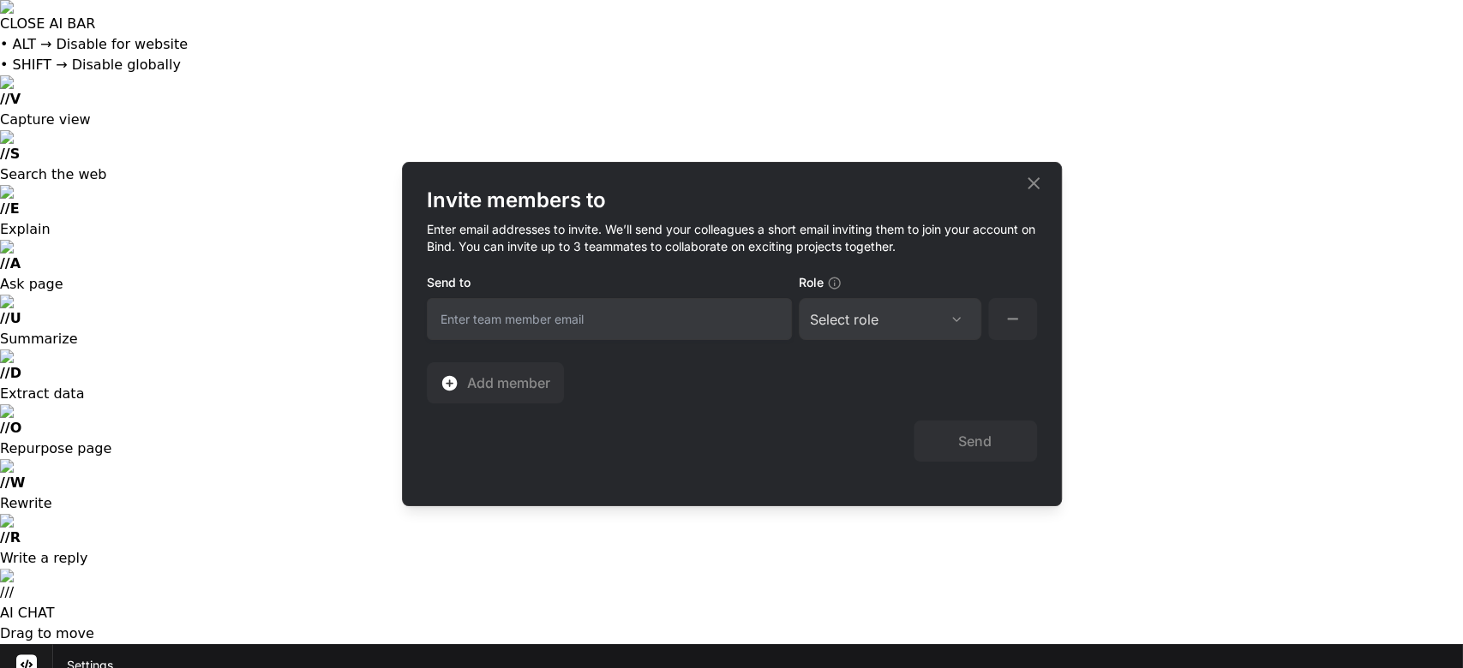
click at [696, 332] on input "email" at bounding box center [609, 319] width 365 height 42
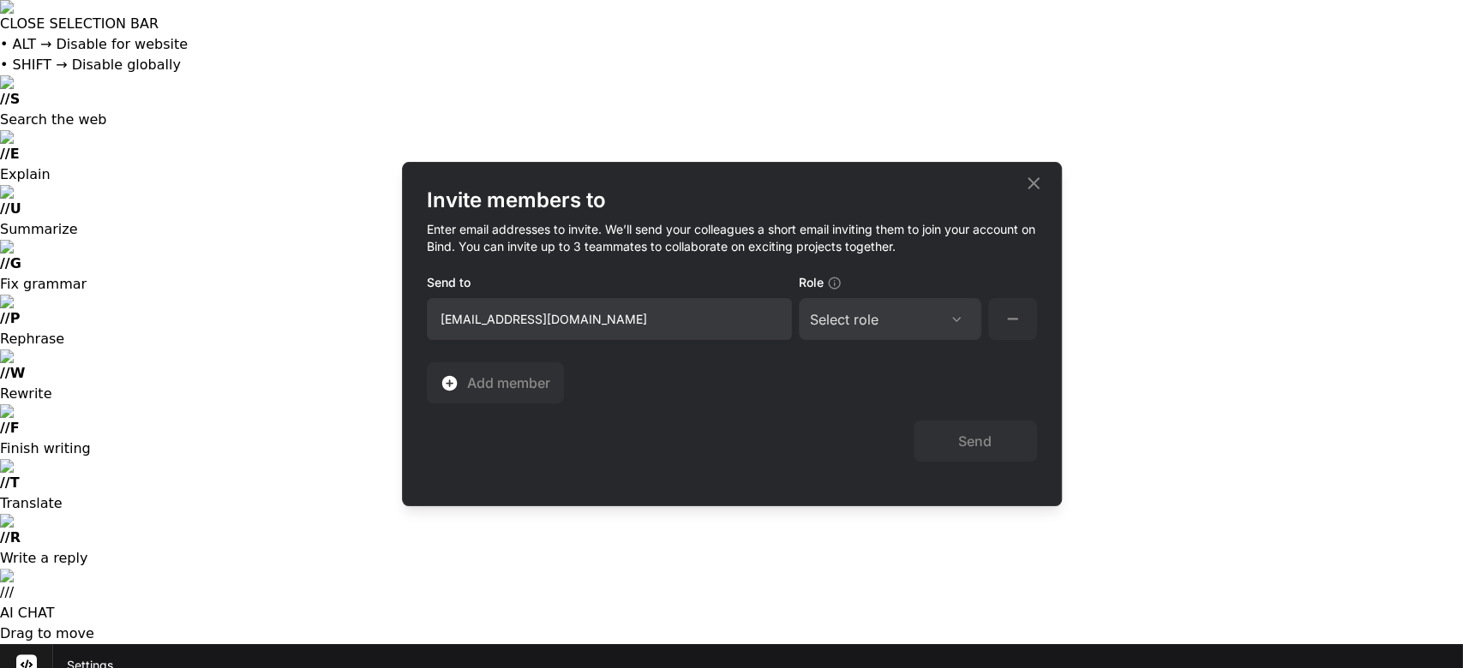
drag, startPoint x: 696, startPoint y: 332, endPoint x: 458, endPoint y: 325, distance: 237.5
click at [458, 325] on input "ricaardoceja24@outlook.com" at bounding box center [609, 319] width 365 height 42
type input "[EMAIL_ADDRESS][DOMAIN_NAME]"
click at [927, 332] on div "Select role Assign Role Admin Collaborator Member" at bounding box center [890, 319] width 183 height 42
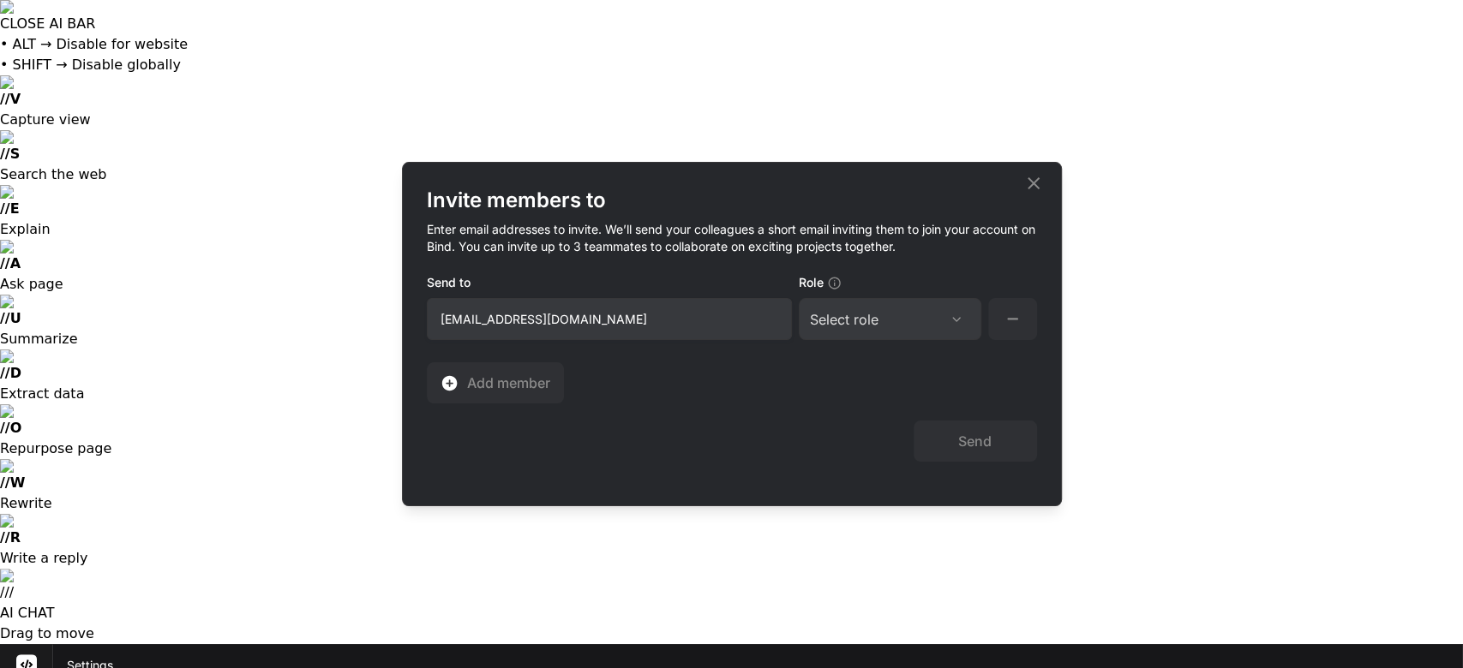
click at [943, 323] on div at bounding box center [956, 320] width 27 height 14
click at [888, 431] on div "Collaborator" at bounding box center [866, 432] width 69 height 17
click at [967, 446] on button "Send" at bounding box center [974, 441] width 123 height 41
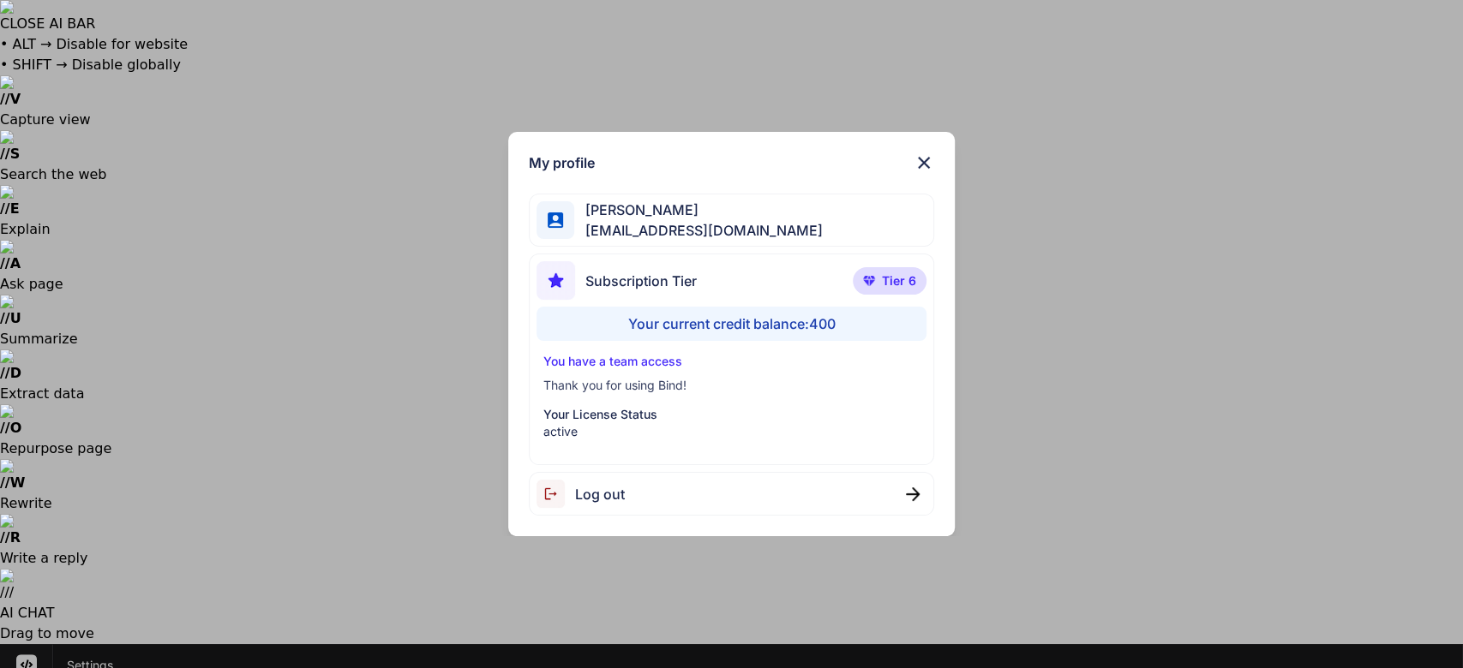
click at [916, 160] on img at bounding box center [923, 163] width 21 height 21
